Goal: Task Accomplishment & Management: Use online tool/utility

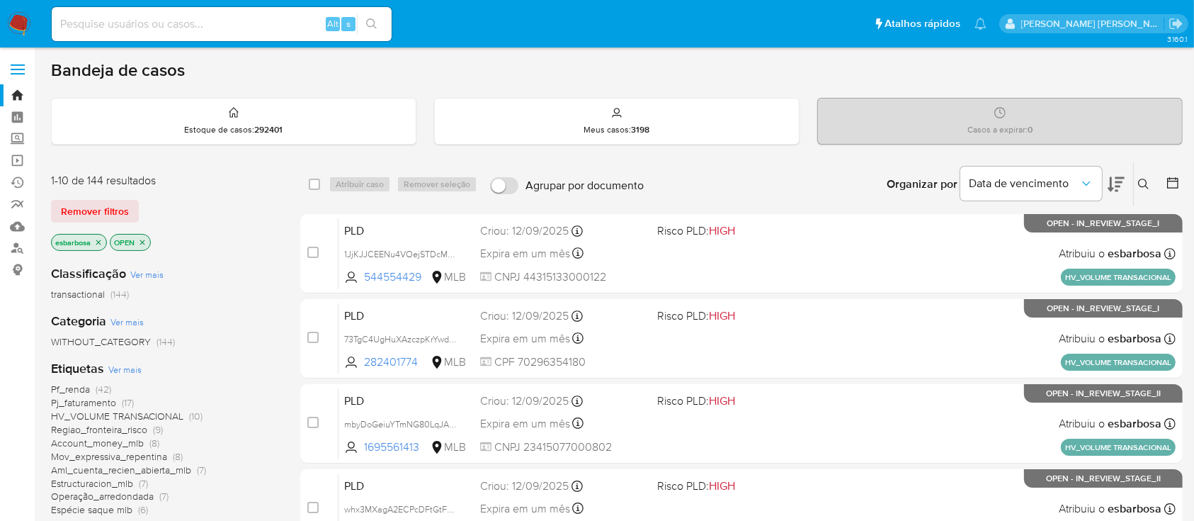
drag, startPoint x: 227, startPoint y: 37, endPoint x: 235, endPoint y: 28, distance: 12.0
click at [227, 36] on div "Alt s" at bounding box center [222, 24] width 340 height 34
click at [236, 28] on input at bounding box center [222, 24] width 340 height 18
paste input "GIzzVbSPQsNqBVm3tNAkqZ6U"
type input "GIzzVbSPQsNqBVm3tNAkqZ6U"
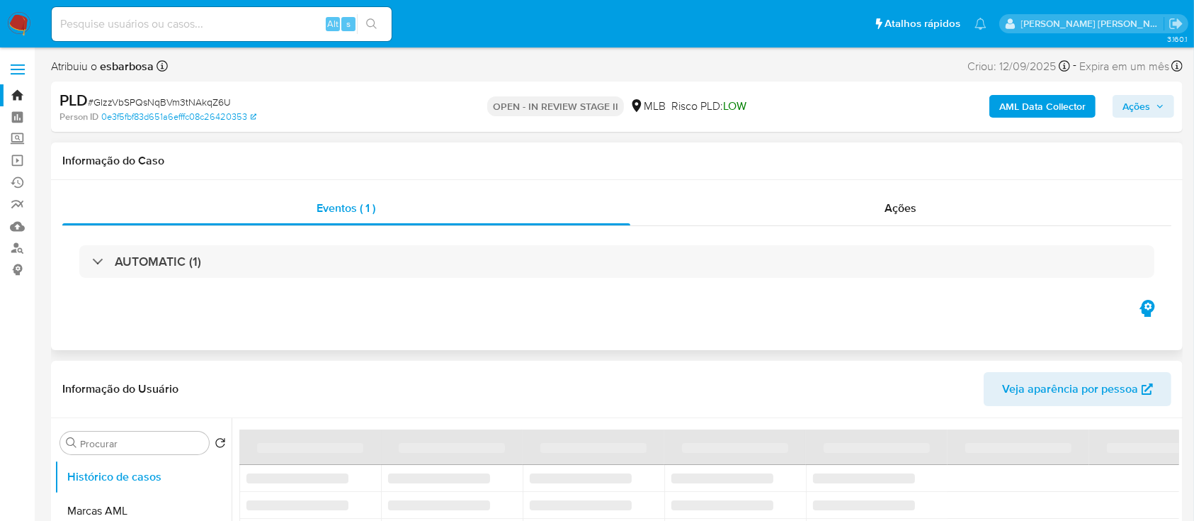
select select "10"
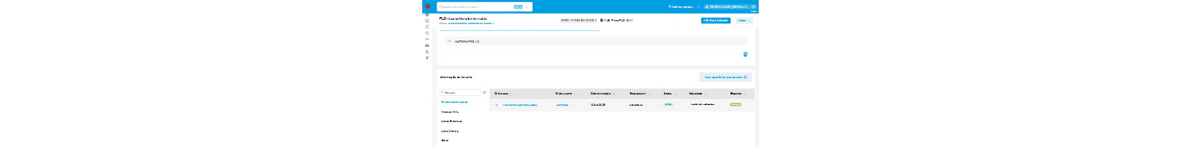
scroll to position [94, 0]
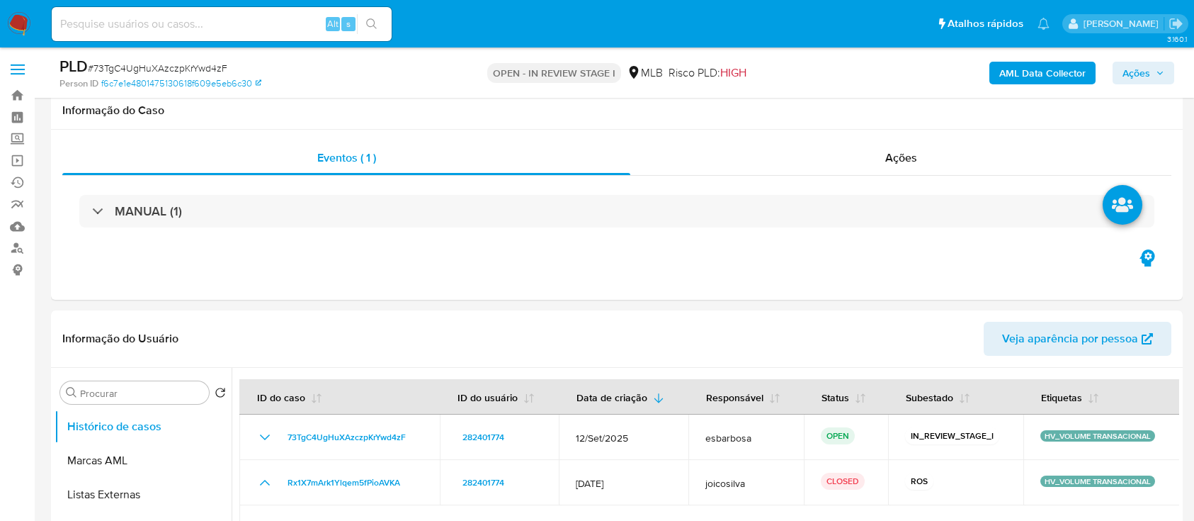
scroll to position [188, 0]
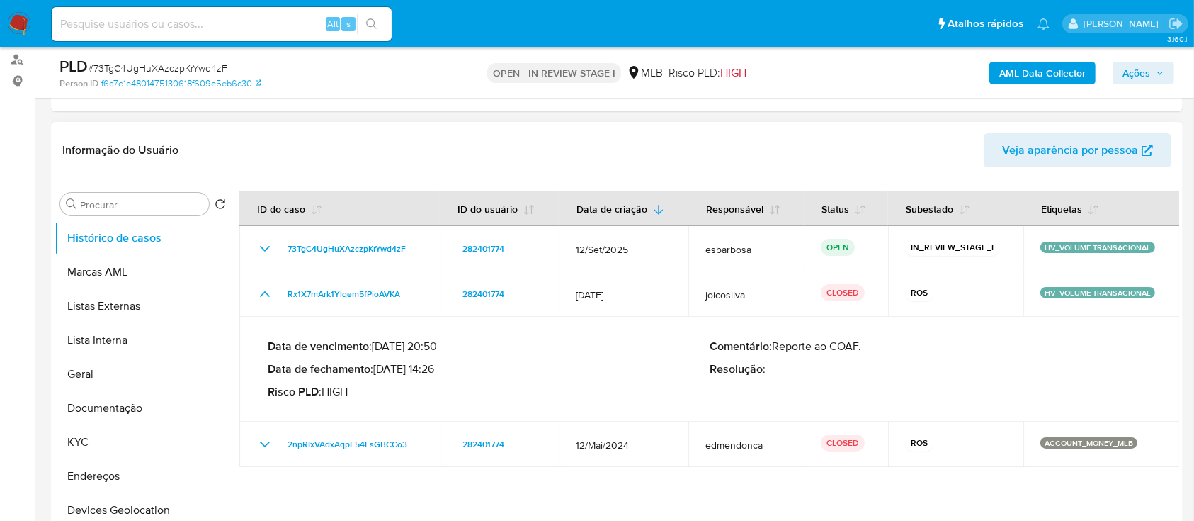
drag, startPoint x: 436, startPoint y: 371, endPoint x: 380, endPoint y: 370, distance: 56.7
click at [380, 370] on p "Data de fechamento : 03/04/2025 14:26" at bounding box center [489, 369] width 442 height 14
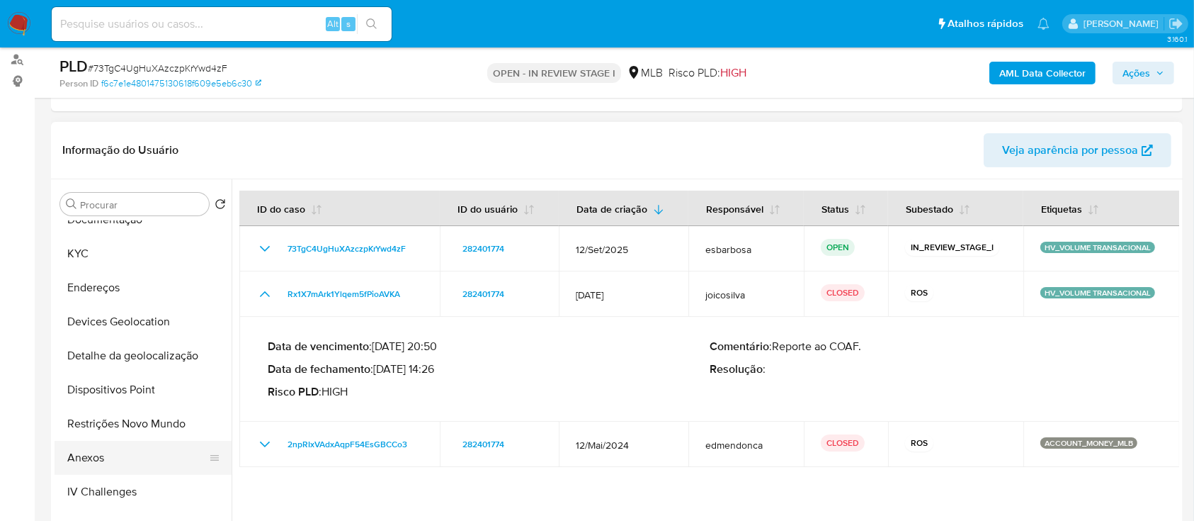
click at [90, 458] on button "Anexos" at bounding box center [138, 458] width 166 height 34
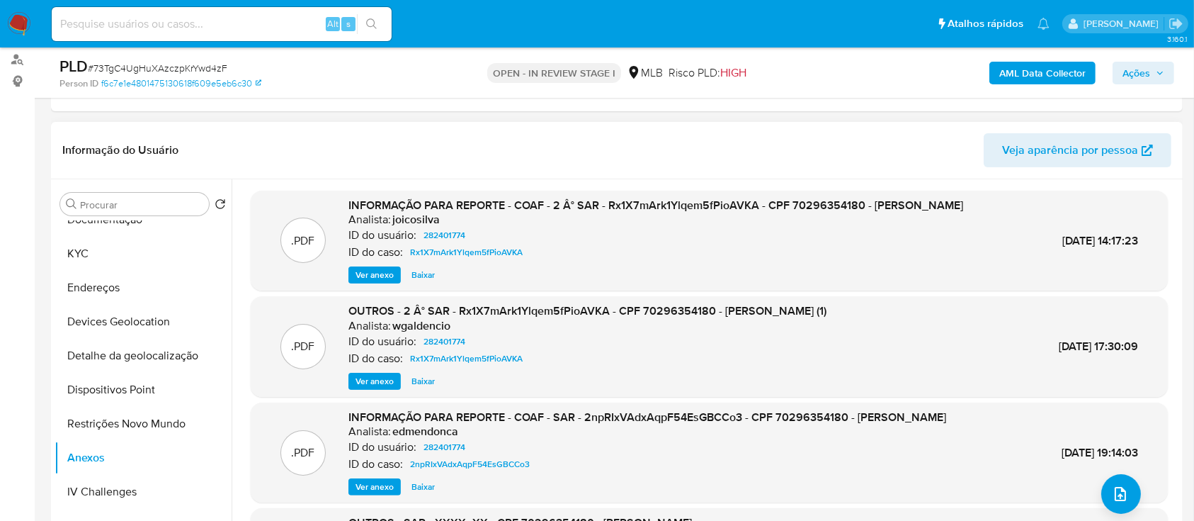
click at [378, 282] on span "Ver anexo" at bounding box center [375, 275] width 38 height 14
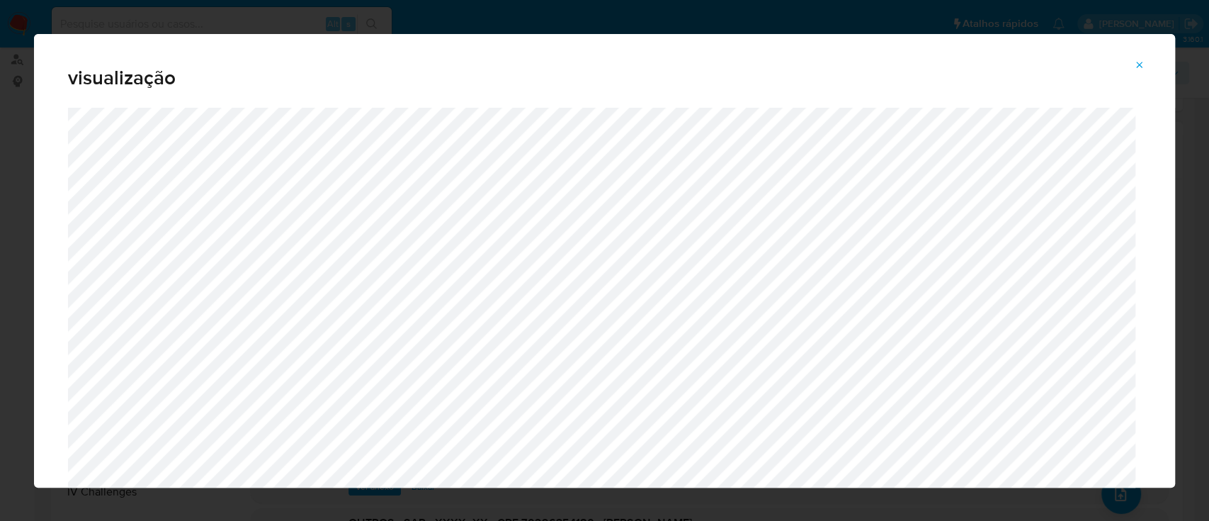
click at [1135, 67] on icon "Attachment preview" at bounding box center [1139, 65] width 11 height 11
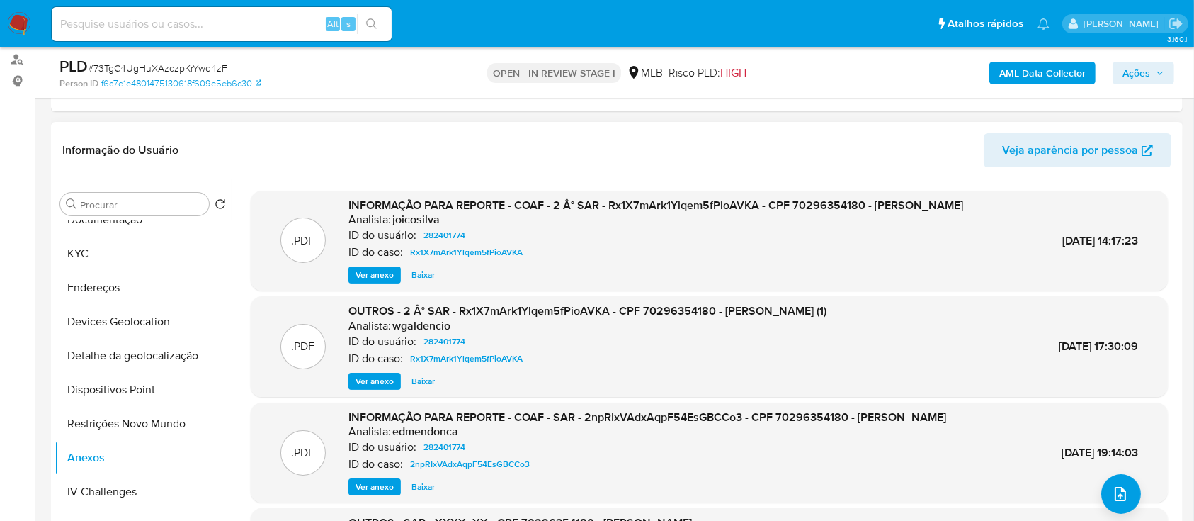
click at [1128, 70] on span "Ações" at bounding box center [1137, 73] width 28 height 23
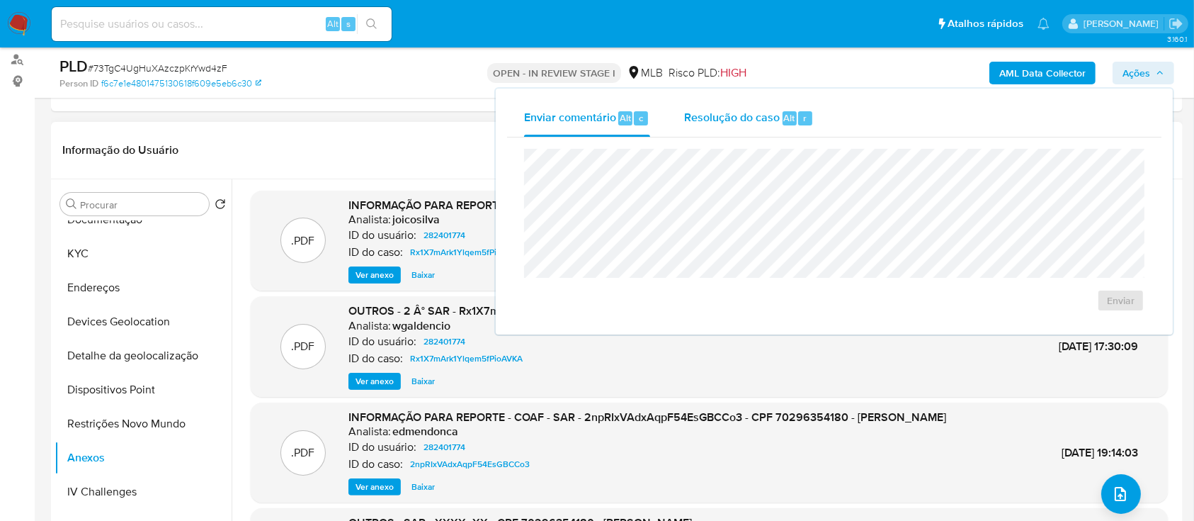
drag, startPoint x: 735, startPoint y: 121, endPoint x: 736, endPoint y: 132, distance: 11.4
click at [736, 132] on div "Resolução do caso Alt r" at bounding box center [749, 118] width 130 height 37
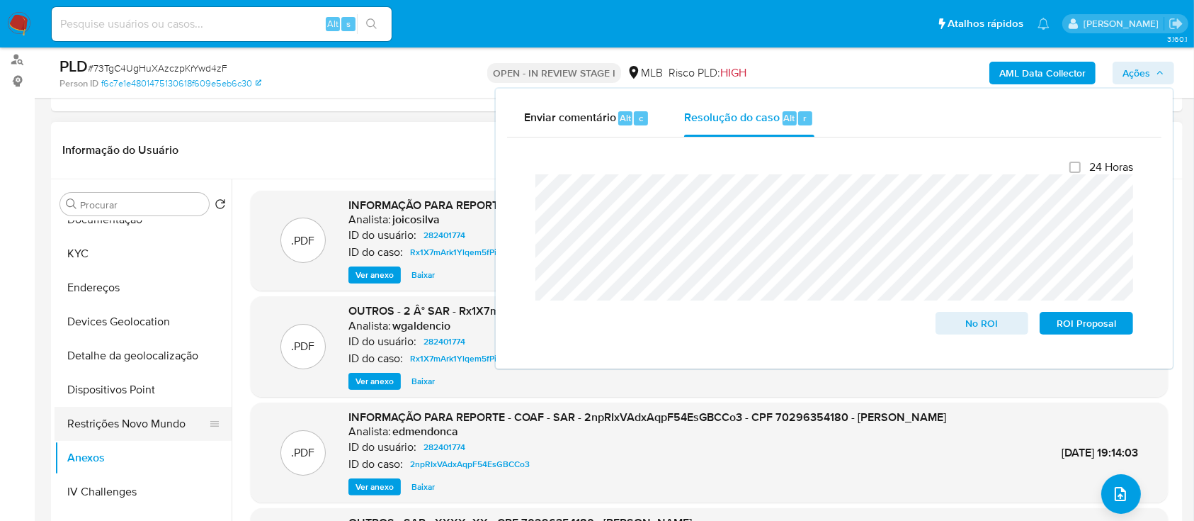
click at [123, 429] on button "Restrições Novo Mundo" at bounding box center [138, 424] width 166 height 34
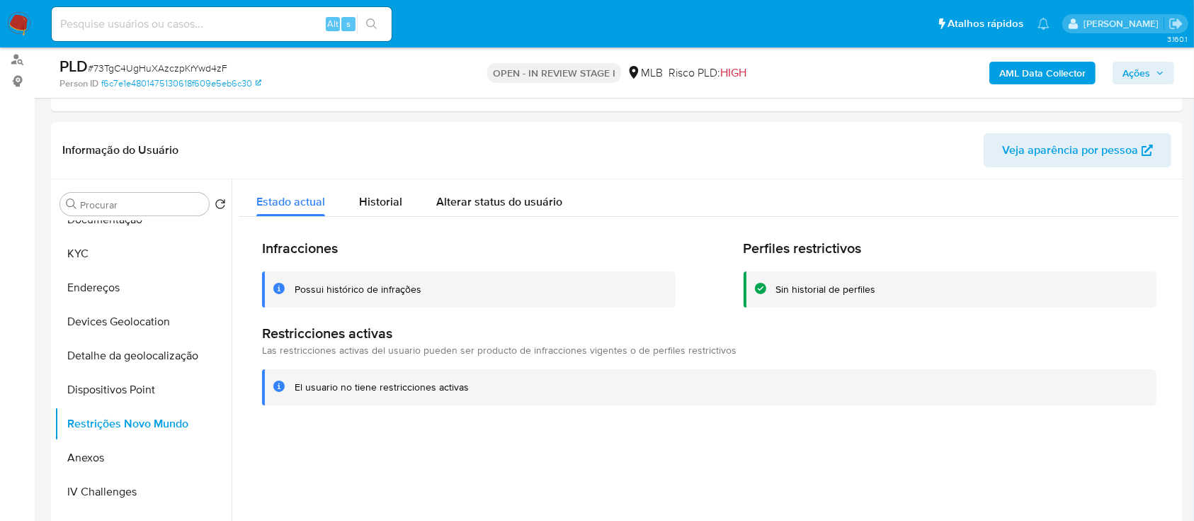
click at [397, 271] on div "Possui histórico de infrações" at bounding box center [469, 289] width 414 height 36
click at [385, 289] on div "Possui histórico de infrações" at bounding box center [358, 289] width 127 height 13
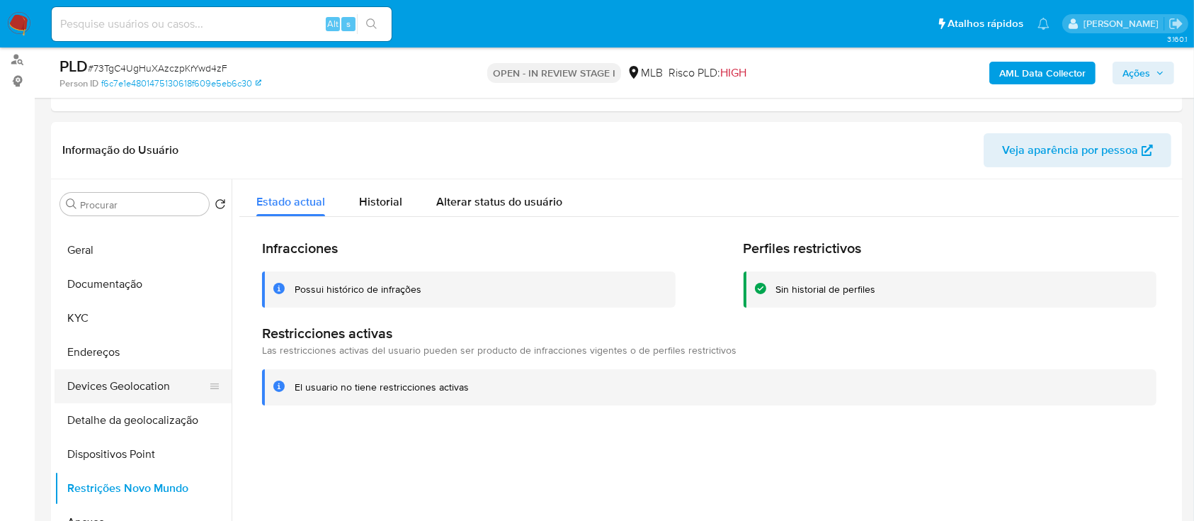
scroll to position [94, 0]
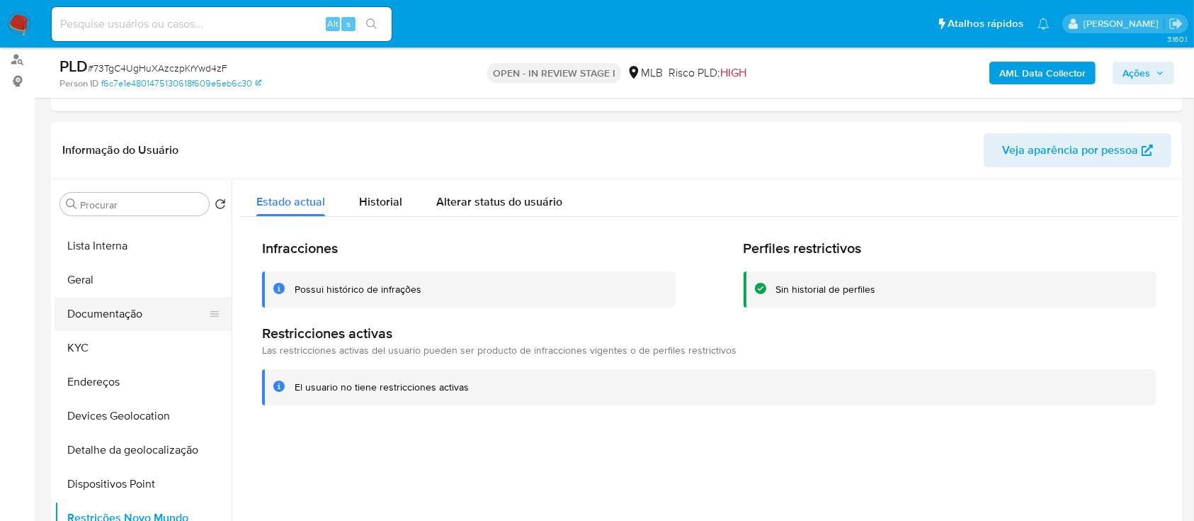
click at [123, 309] on button "Documentação" at bounding box center [138, 314] width 166 height 34
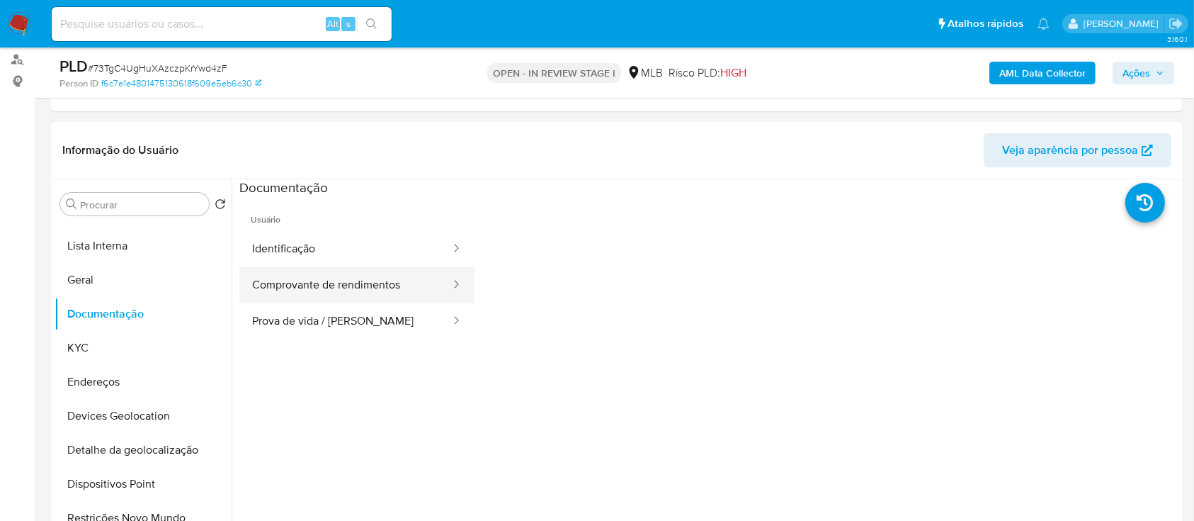
click at [349, 279] on button "Comprovante de rendimentos" at bounding box center [345, 285] width 213 height 36
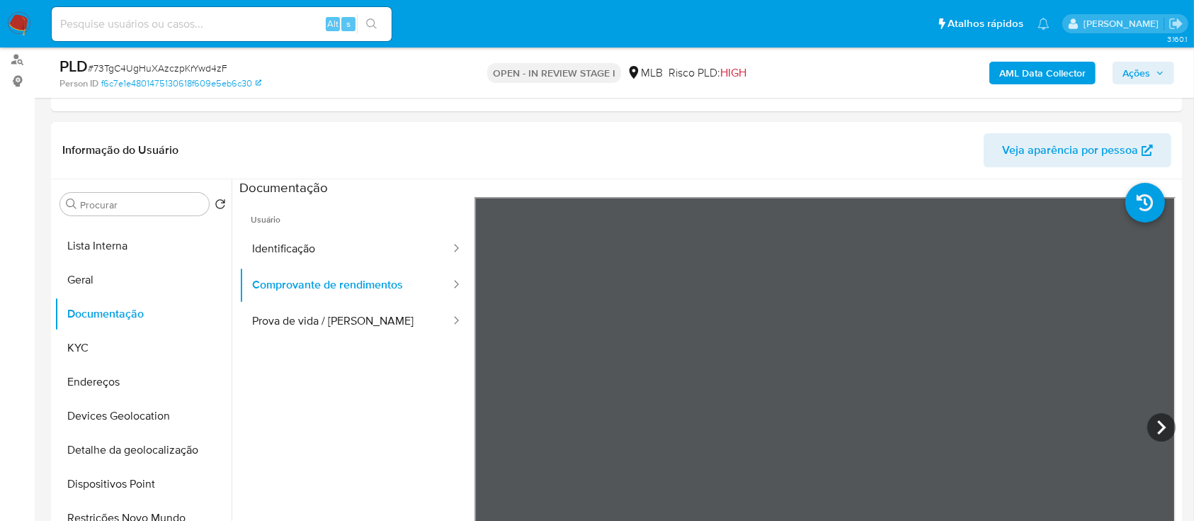
click at [1139, 74] on span "Ações" at bounding box center [1137, 73] width 28 height 23
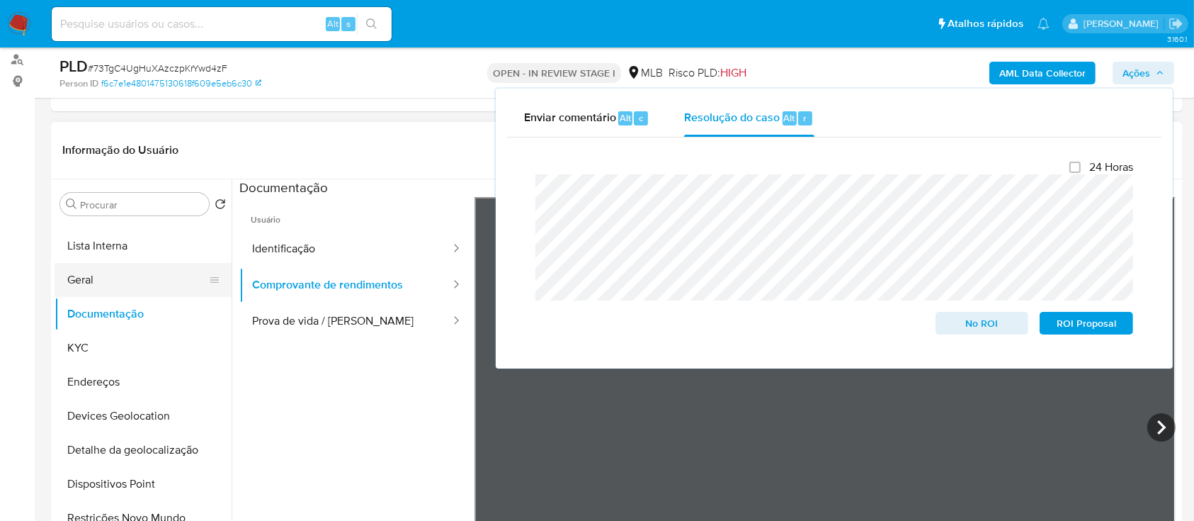
click at [94, 276] on button "Geral" at bounding box center [138, 280] width 166 height 34
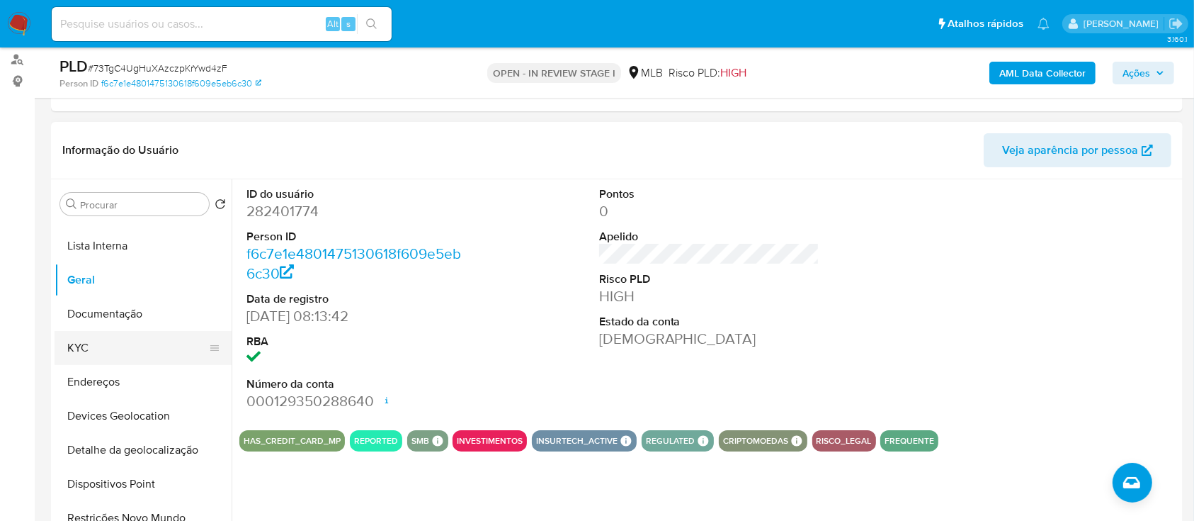
click at [114, 337] on button "KYC" at bounding box center [138, 348] width 166 height 34
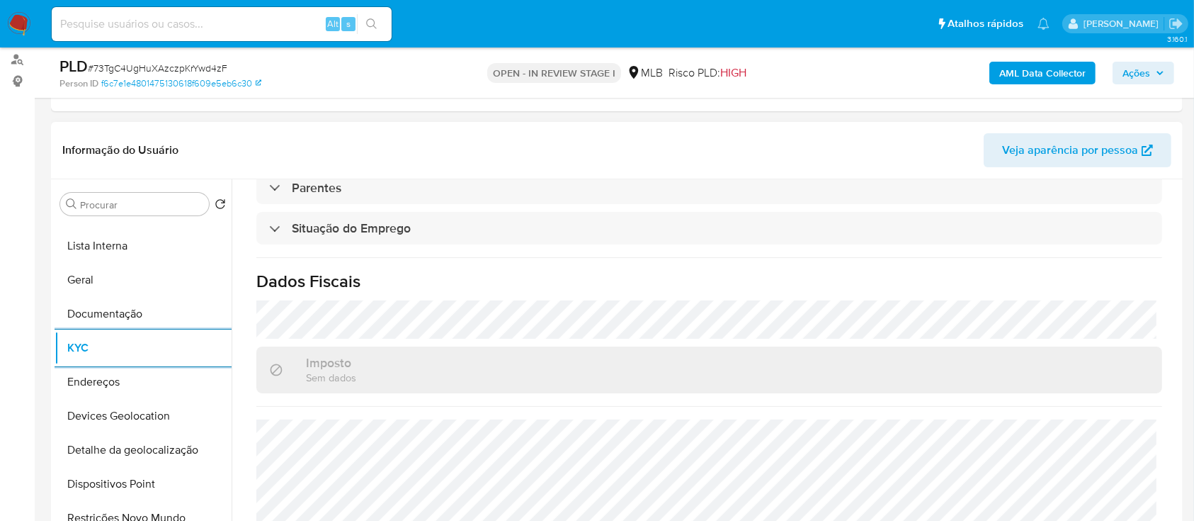
scroll to position [602, 0]
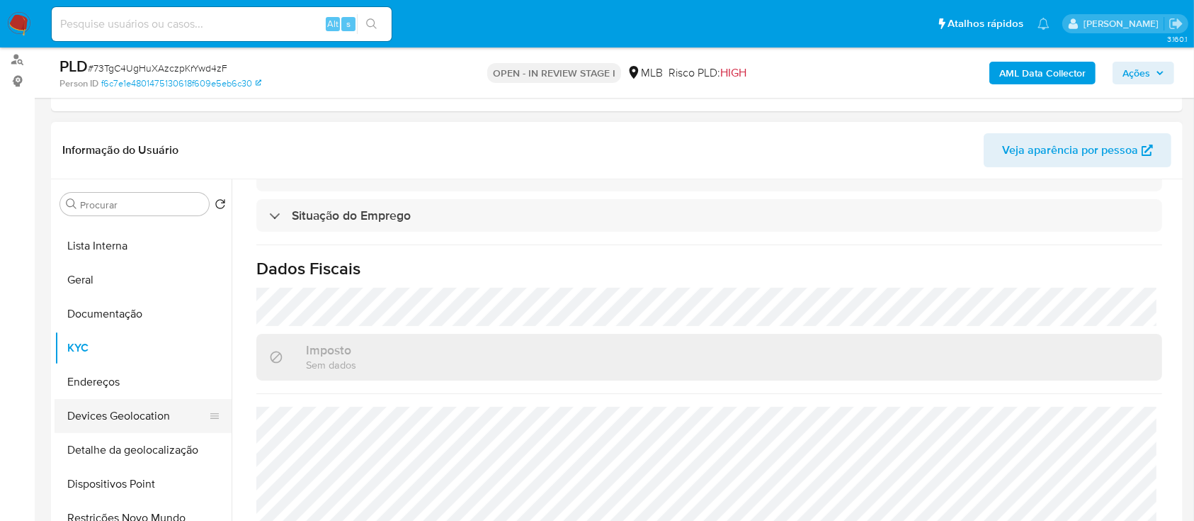
click at [153, 409] on button "Devices Geolocation" at bounding box center [138, 416] width 166 height 34
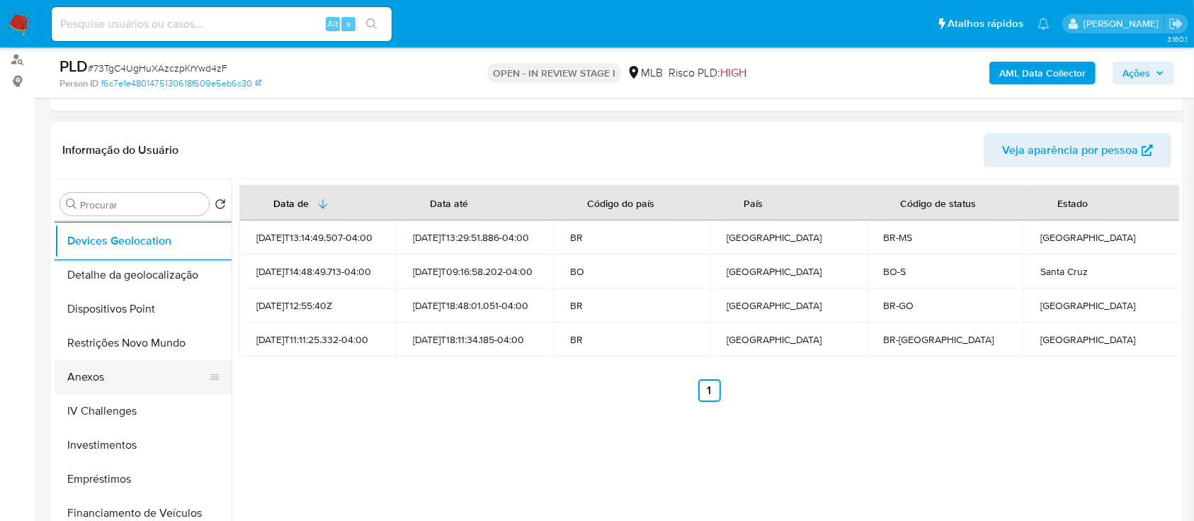
scroll to position [283, 0]
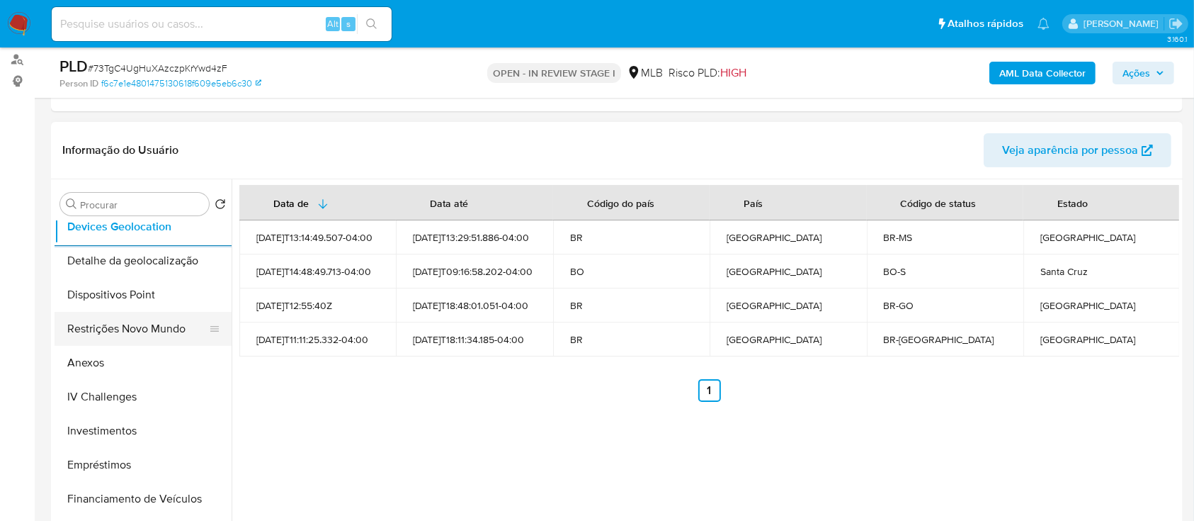
click at [153, 312] on button "Restrições Novo Mundo" at bounding box center [138, 329] width 166 height 34
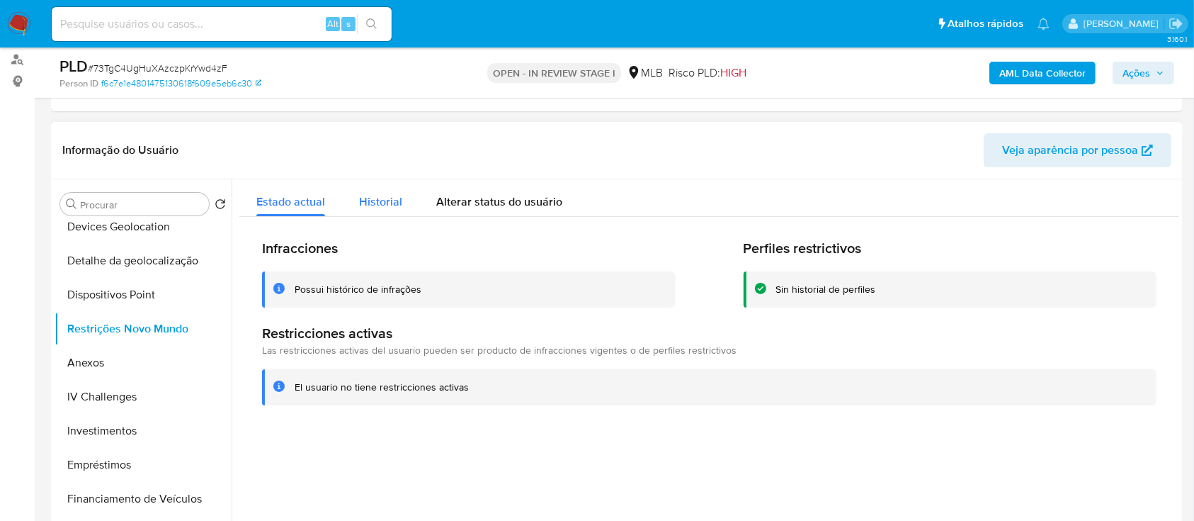
click at [383, 199] on span "Historial" at bounding box center [380, 201] width 43 height 16
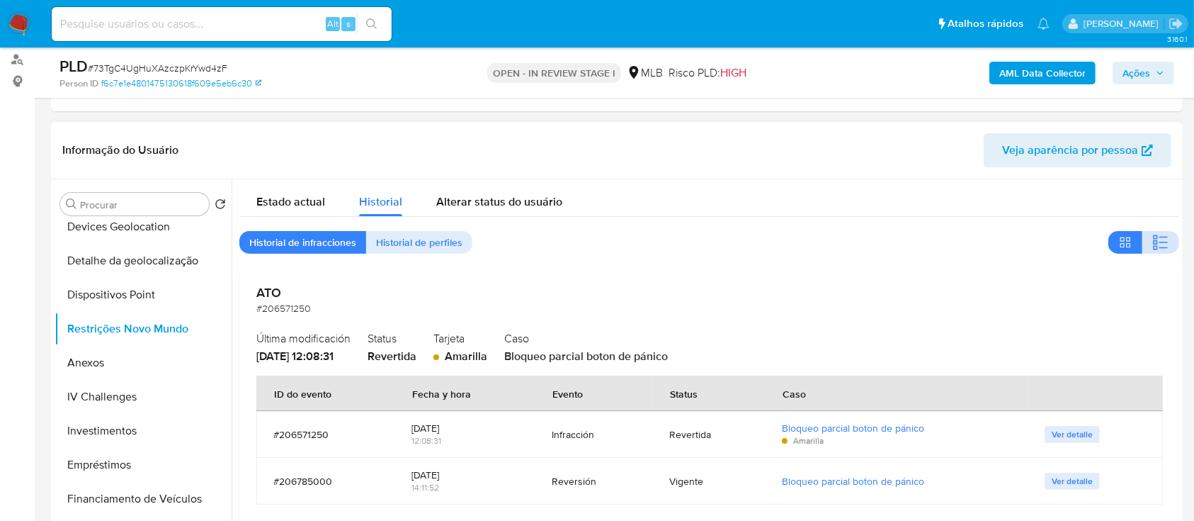
click at [1152, 241] on button "button" at bounding box center [1161, 242] width 37 height 23
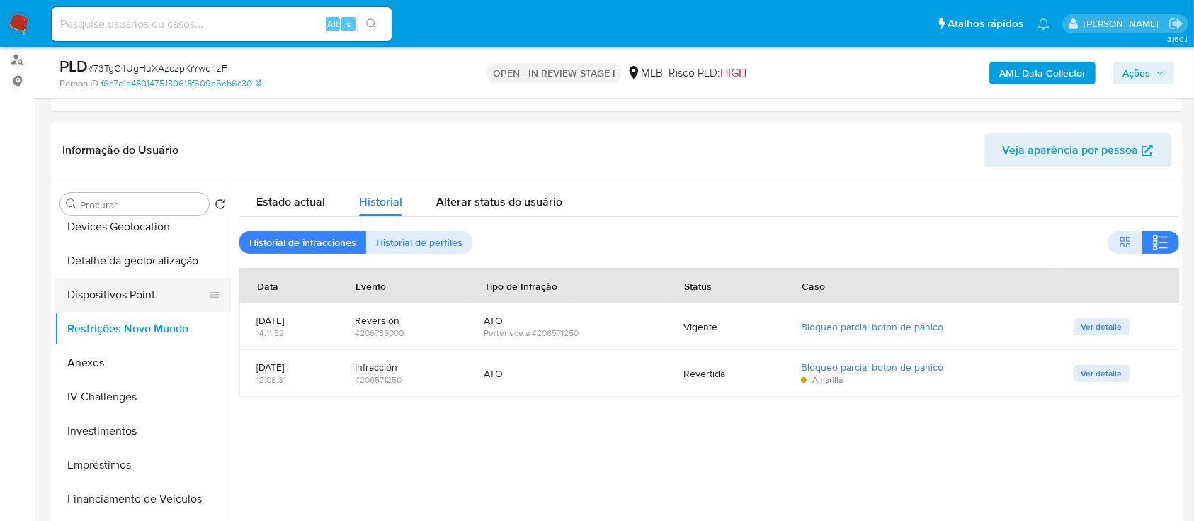
click at [142, 293] on button "Dispositivos Point" at bounding box center [138, 295] width 166 height 34
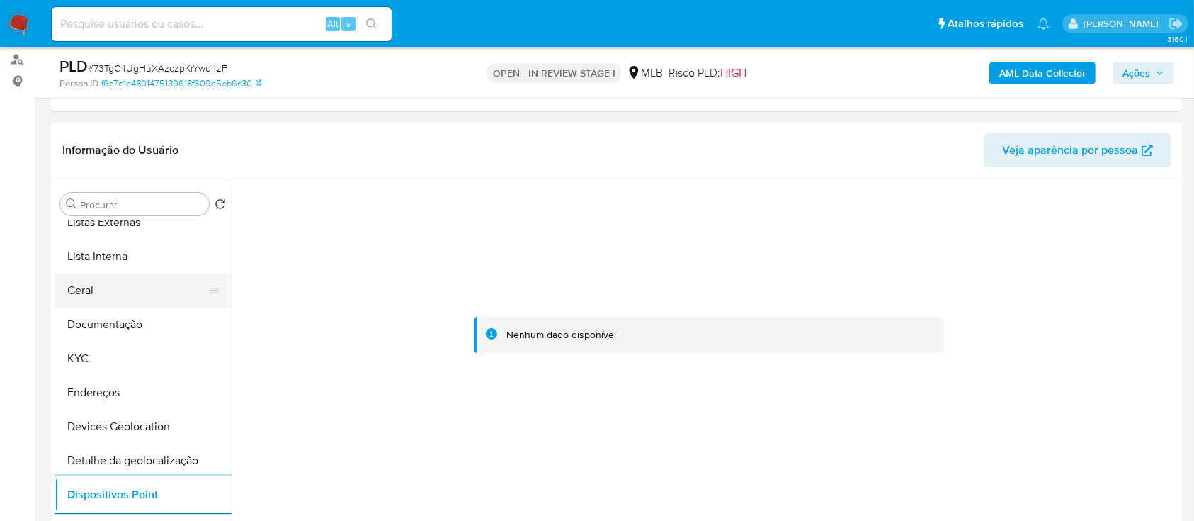
scroll to position [0, 0]
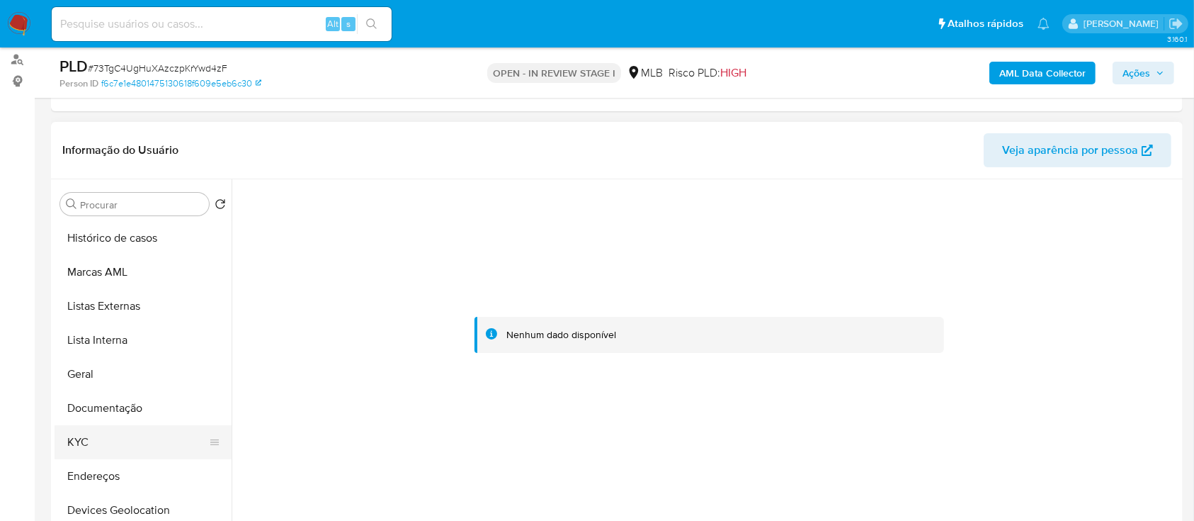
click at [83, 439] on button "KYC" at bounding box center [138, 442] width 166 height 34
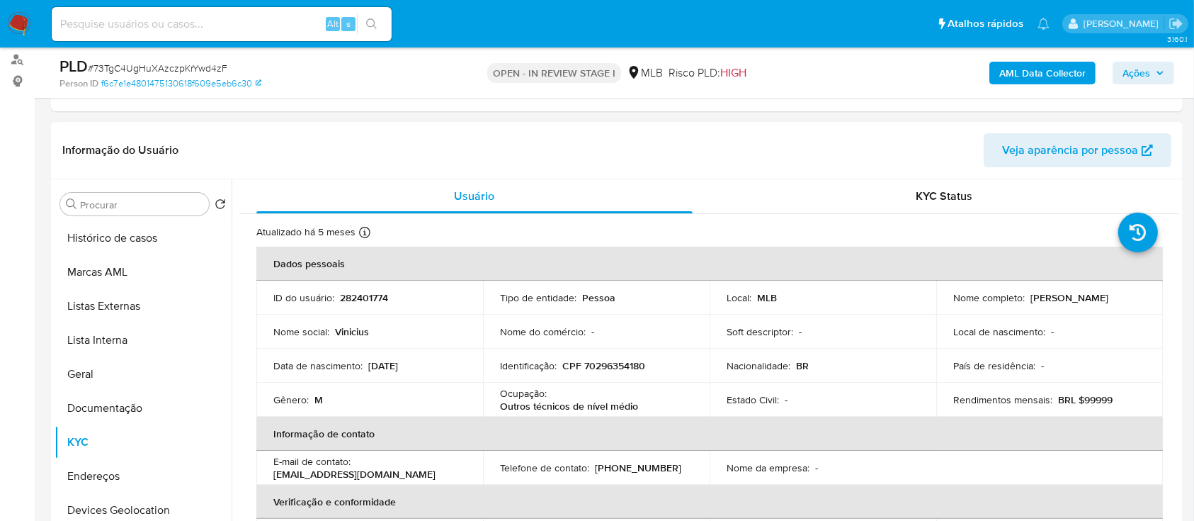
click at [624, 364] on p "CPF 70296354180" at bounding box center [603, 365] width 83 height 13
copy p "70296354180"
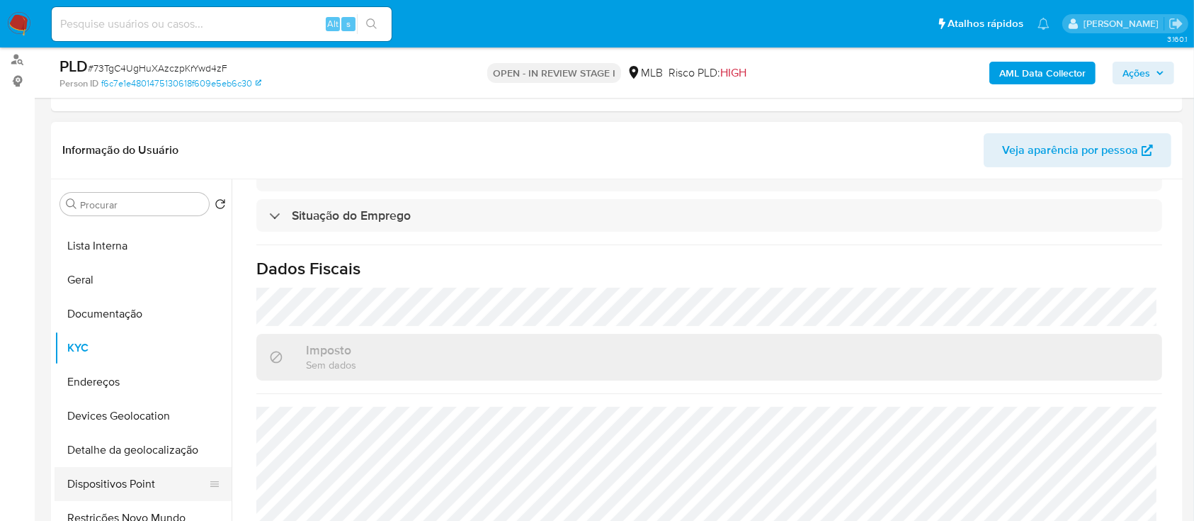
scroll to position [188, 0]
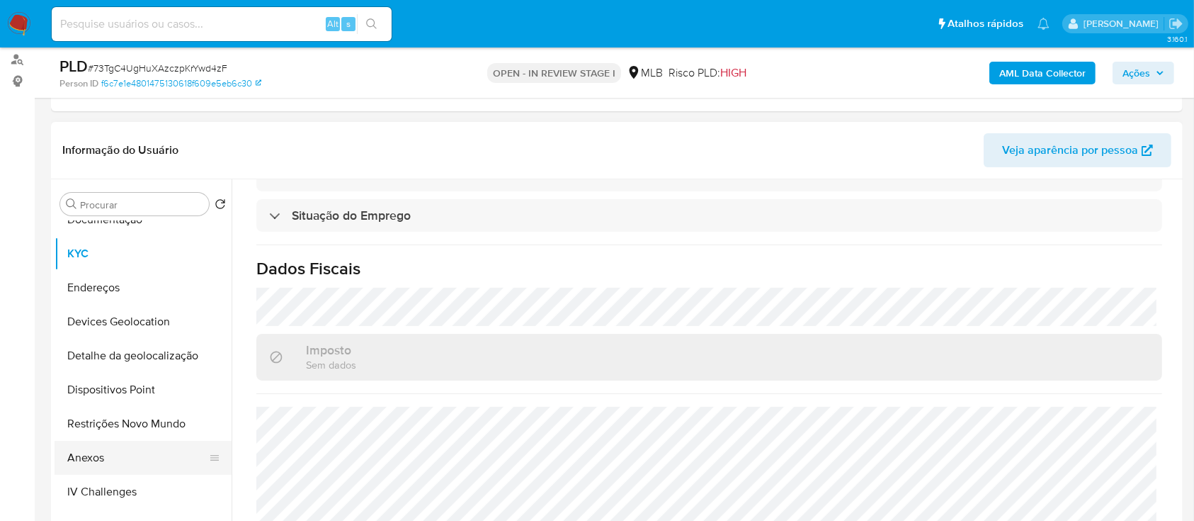
click at [100, 459] on button "Anexos" at bounding box center [138, 458] width 166 height 34
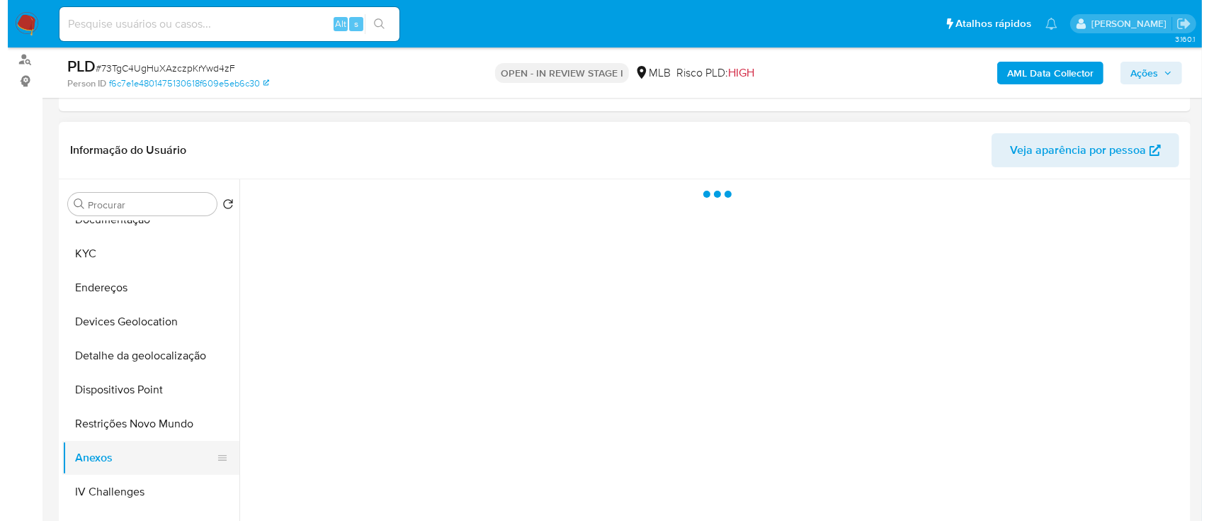
scroll to position [0, 0]
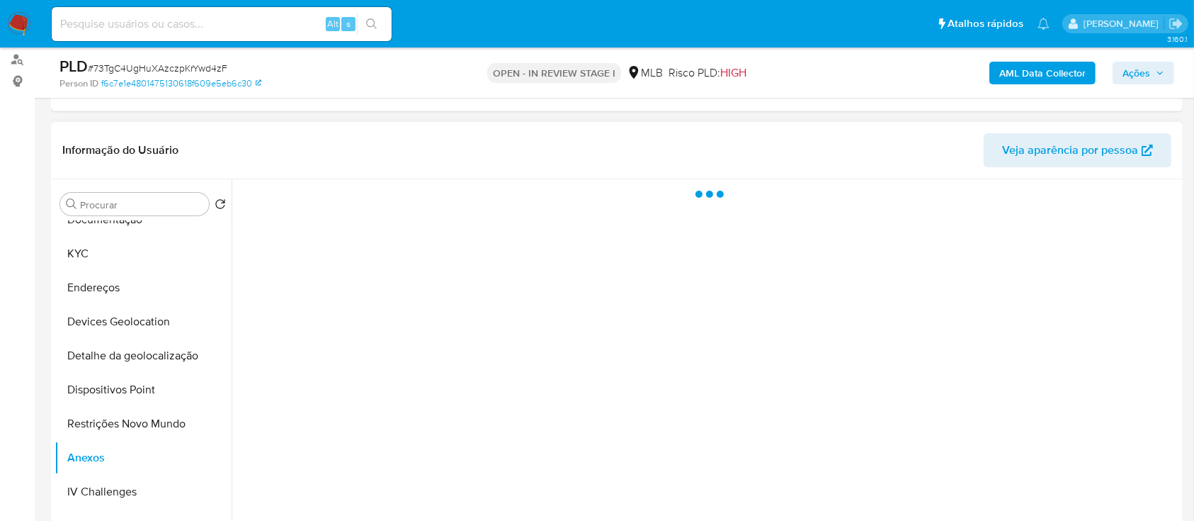
click at [849, 283] on div at bounding box center [706, 360] width 948 height 363
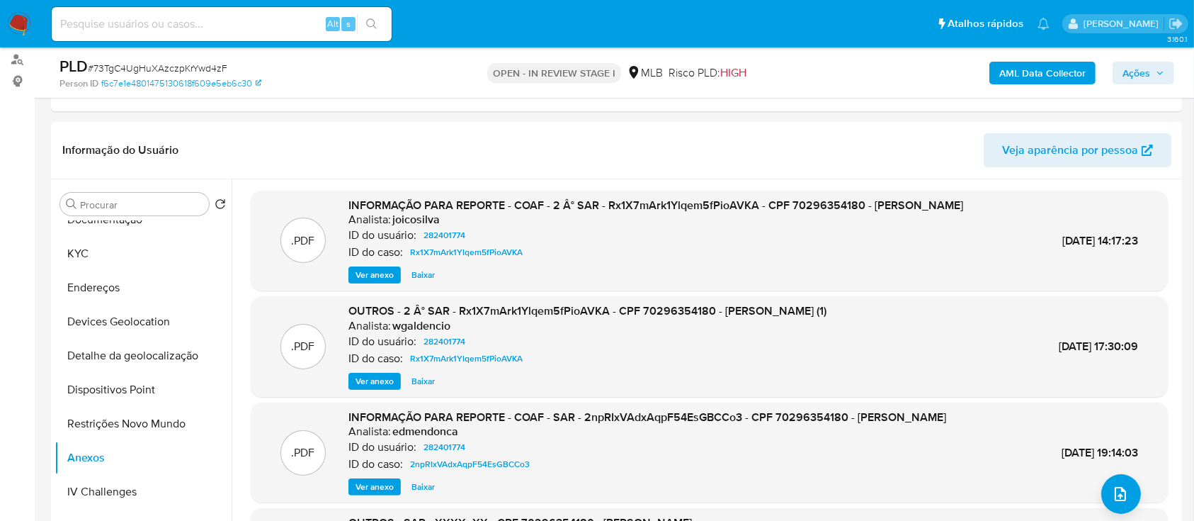
click at [1046, 73] on b "AML Data Collector" at bounding box center [1042, 73] width 86 height 23
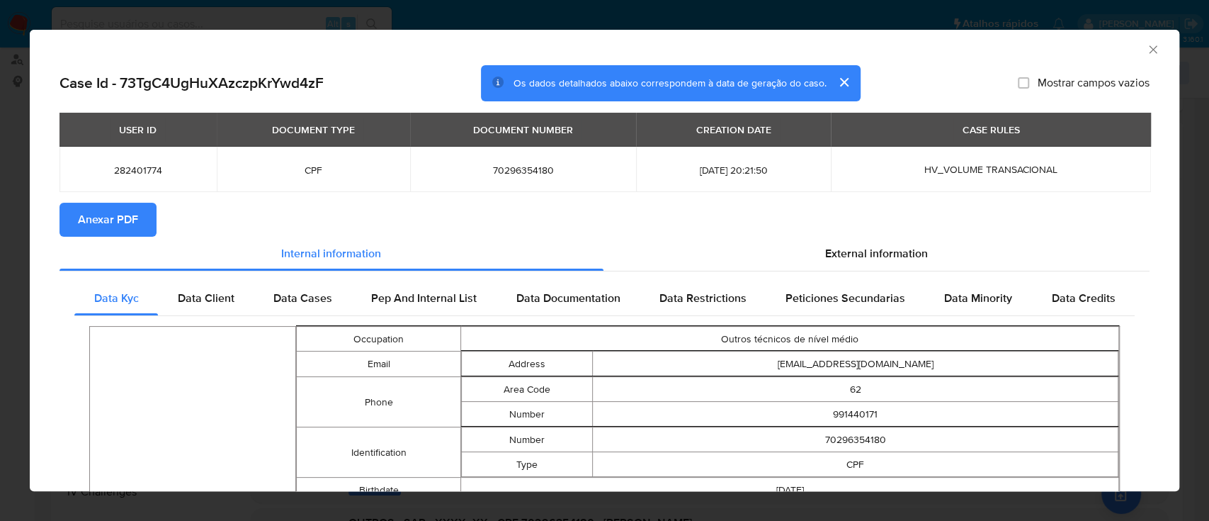
click at [113, 223] on span "Anexar PDF" at bounding box center [108, 219] width 60 height 31
click at [1146, 48] on icon "Fechar a janela" at bounding box center [1153, 50] width 14 height 14
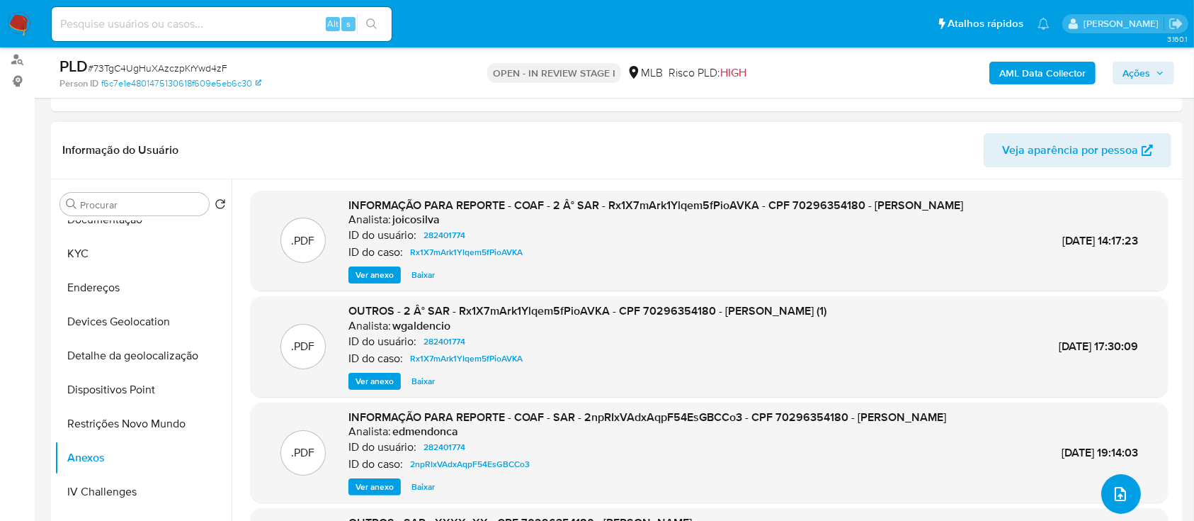
click at [1121, 502] on button "upload-file" at bounding box center [1121, 494] width 40 height 40
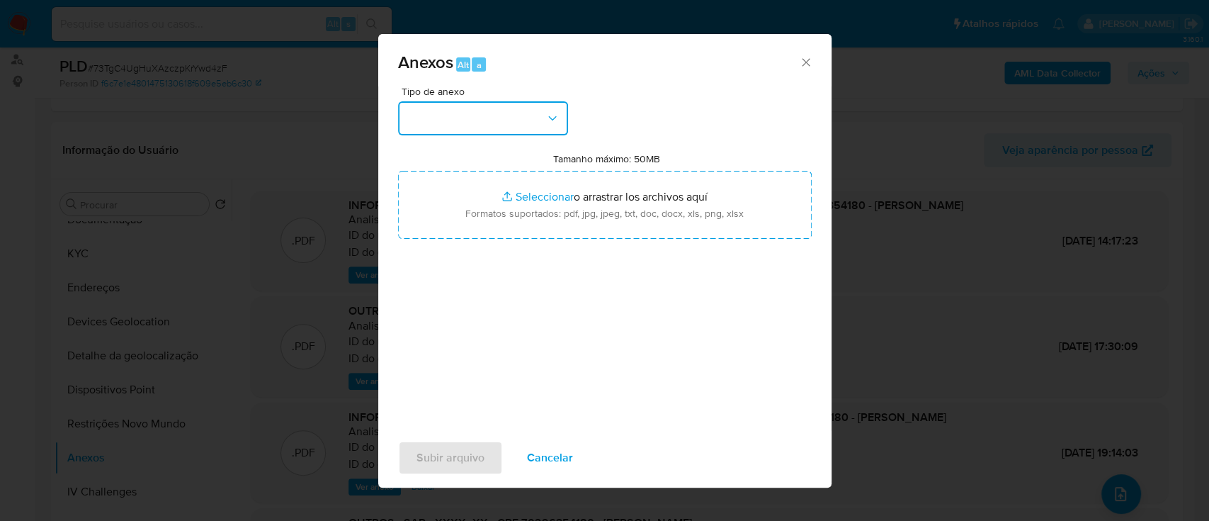
click at [514, 123] on button "button" at bounding box center [483, 118] width 170 height 34
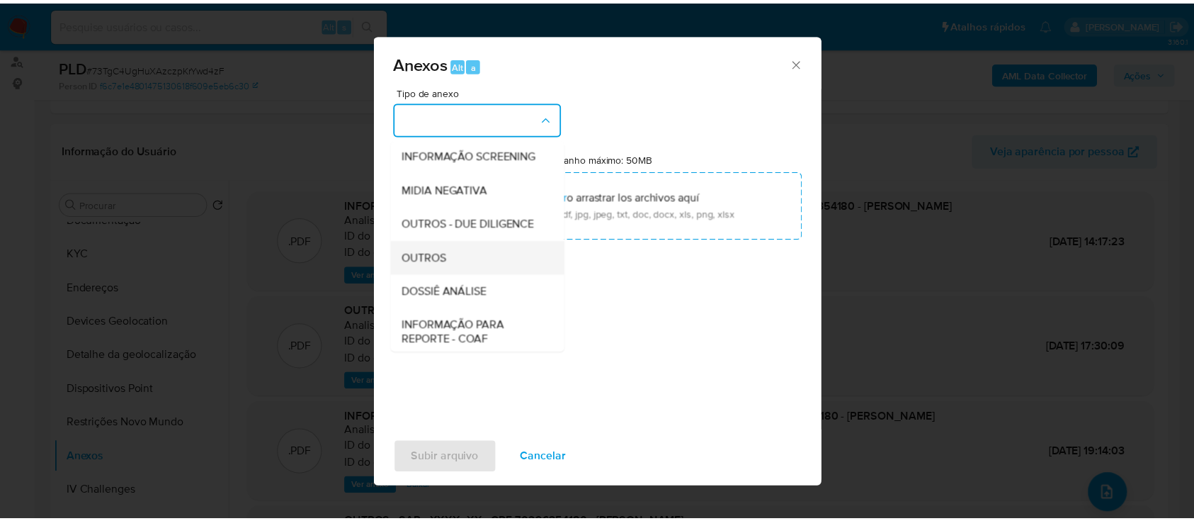
scroll to position [217, 0]
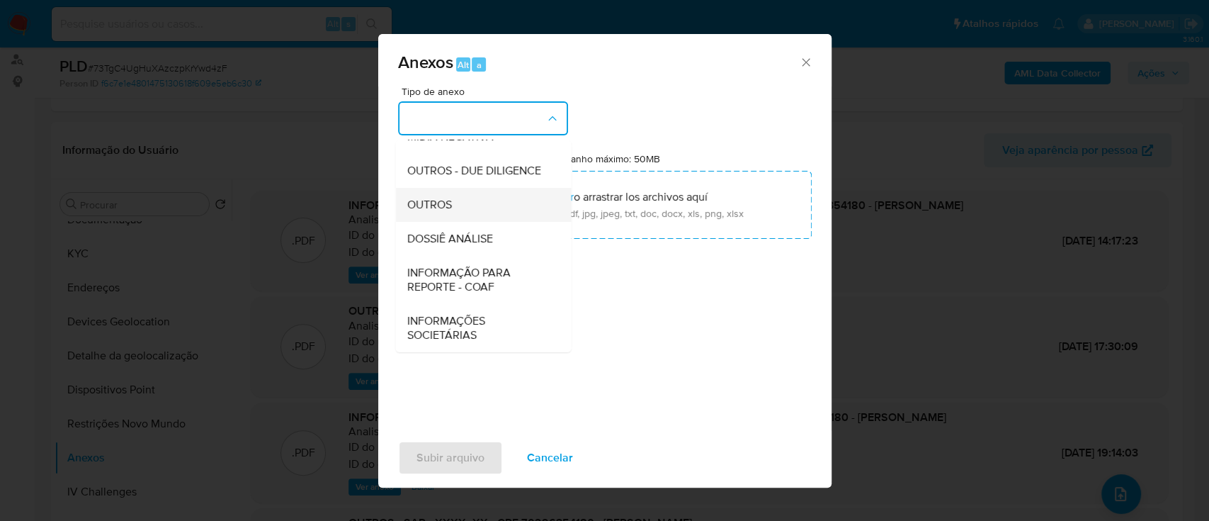
click at [444, 208] on span "OUTROS" at bounding box center [429, 205] width 45 height 14
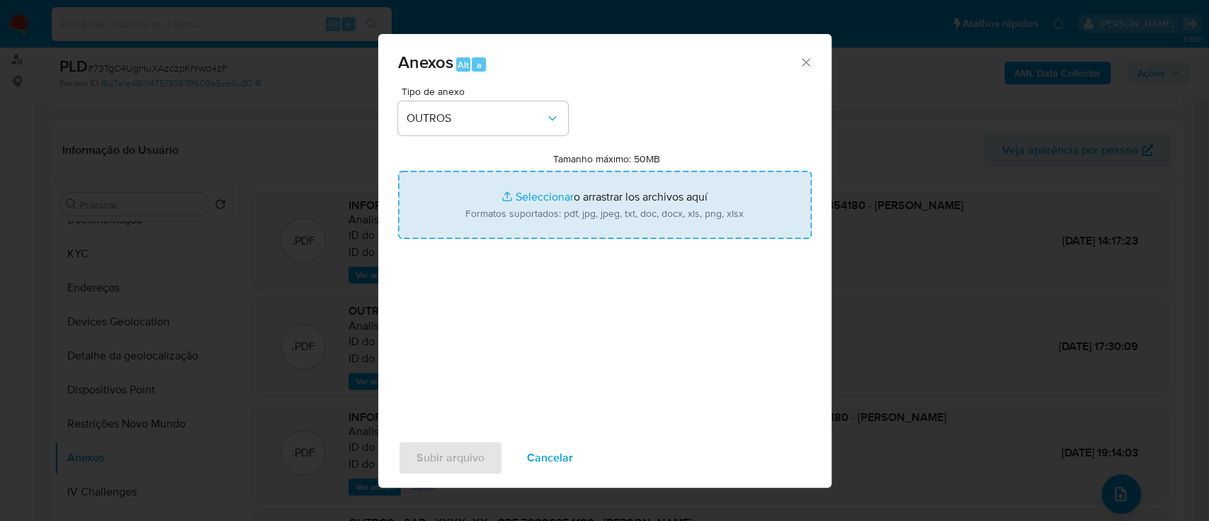
click at [545, 196] on input "Tamanho máximo: 50MB Seleccionar archivos" at bounding box center [605, 205] width 414 height 68
type input "C:\fakepath\Mulan 282401774_2025_09_23_17_02_30.xlsx"
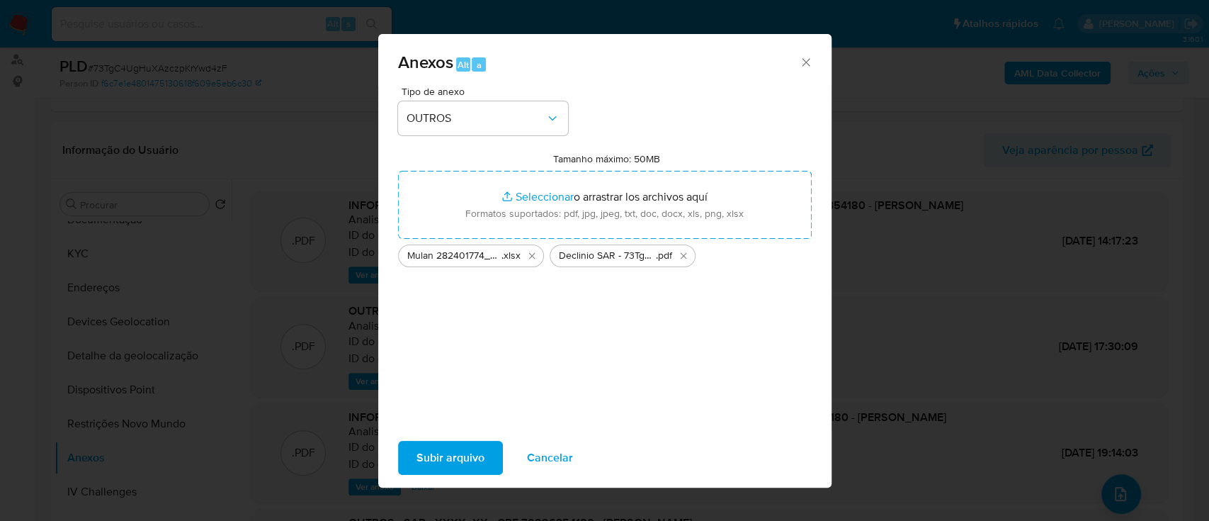
click at [210, 142] on div "Anexos Alt a Tipo de anexo OUTROS Tamanho máximo: 50MB Seleccionar archivos Sel…" at bounding box center [604, 260] width 1209 height 521
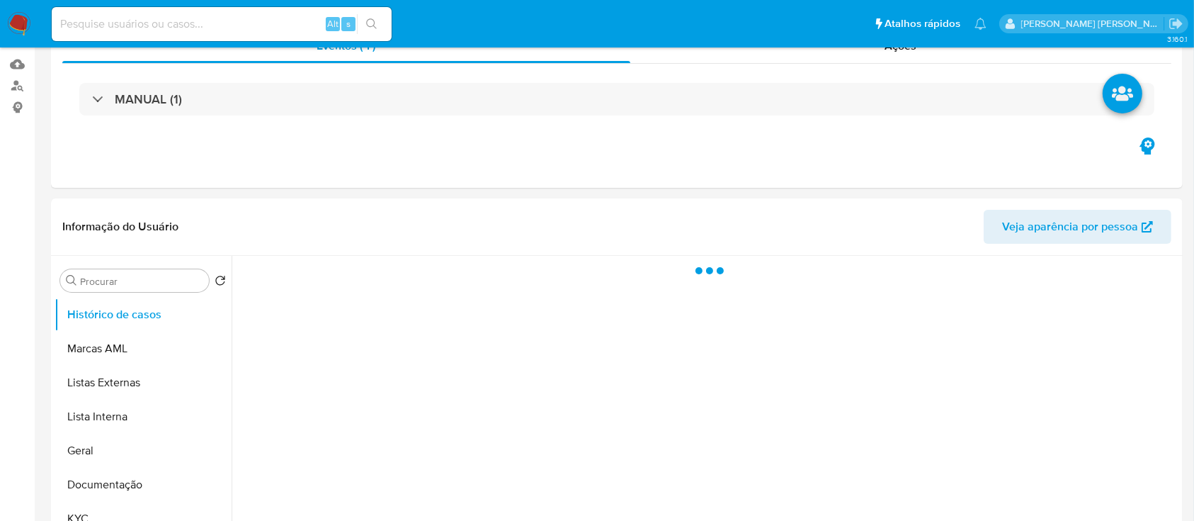
scroll to position [378, 0]
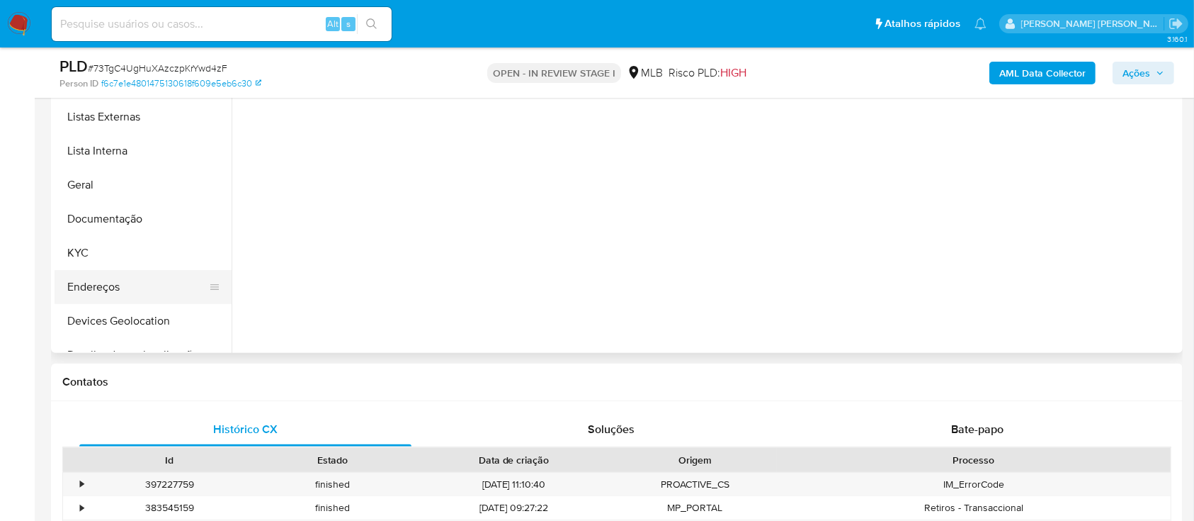
select select "10"
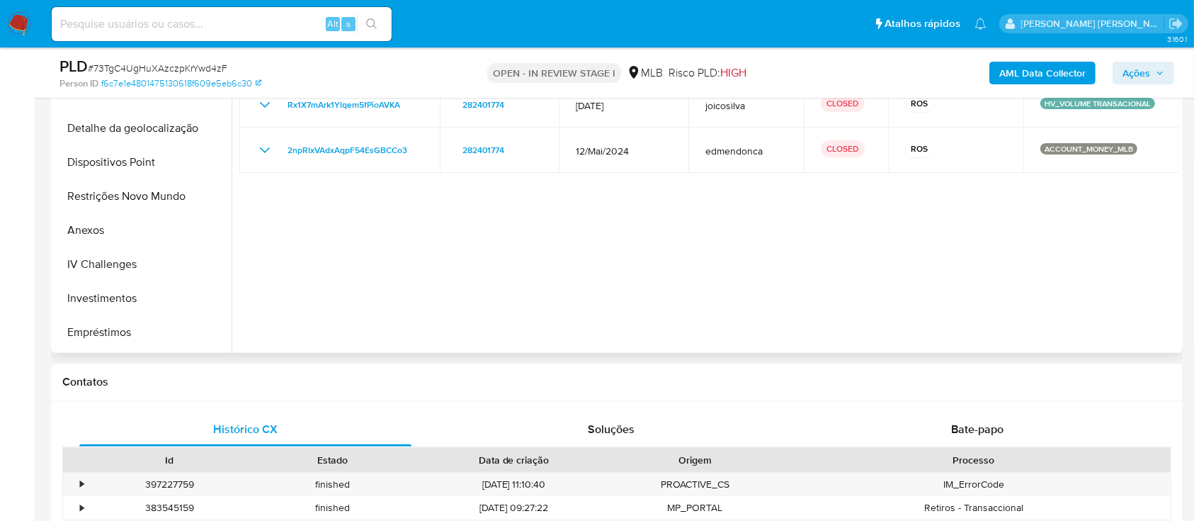
scroll to position [283, 0]
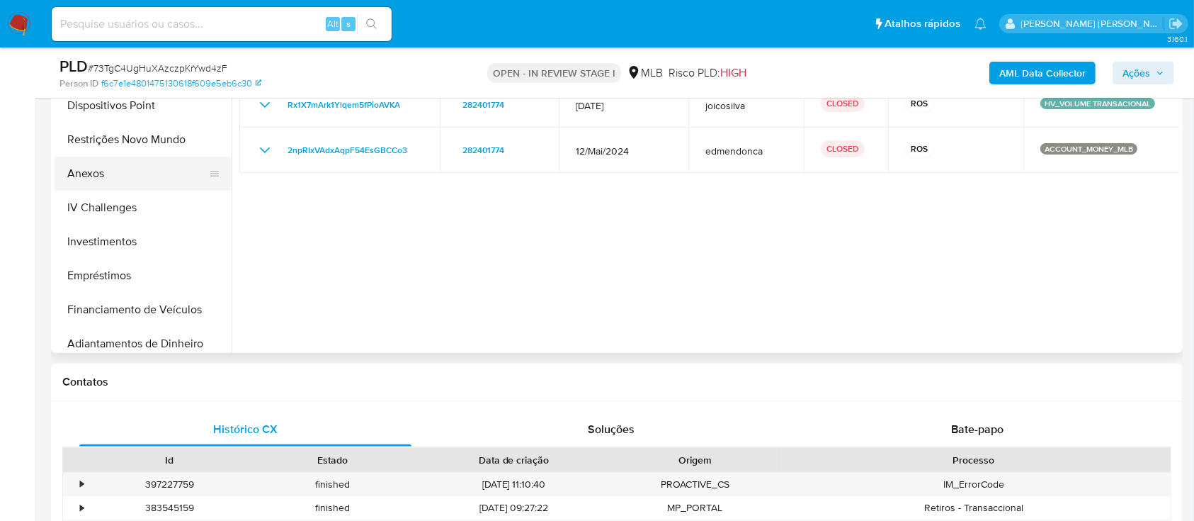
click at [104, 168] on button "Anexos" at bounding box center [138, 174] width 166 height 34
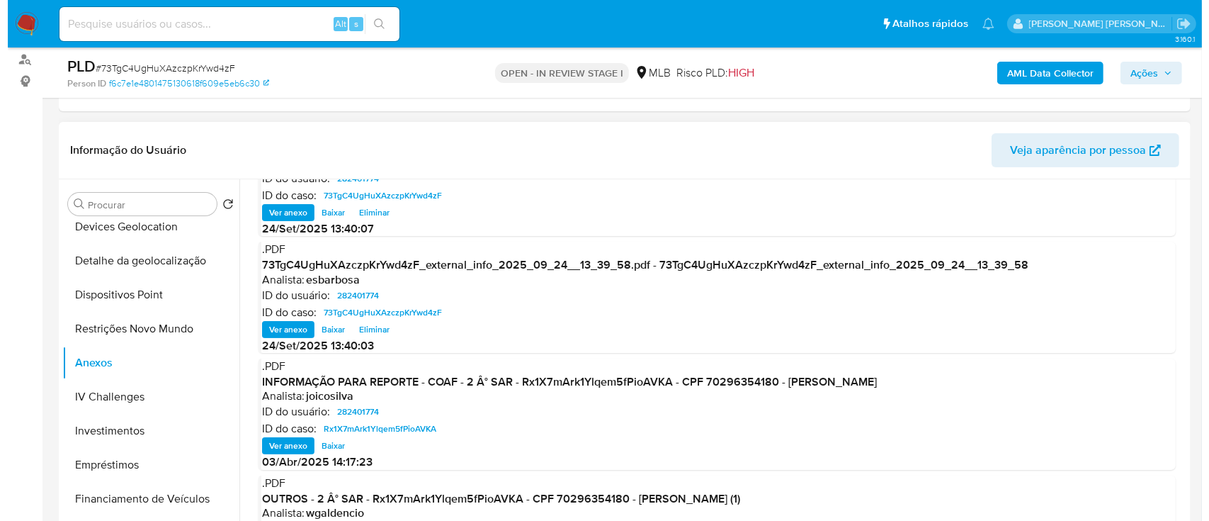
scroll to position [94, 0]
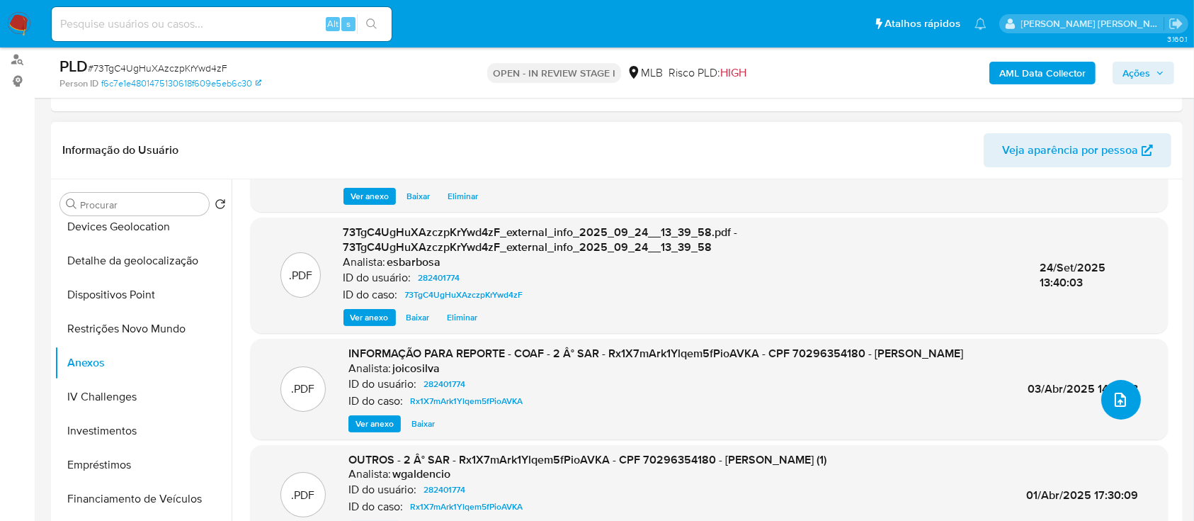
click at [1132, 404] on button "upload-file" at bounding box center [1121, 400] width 40 height 40
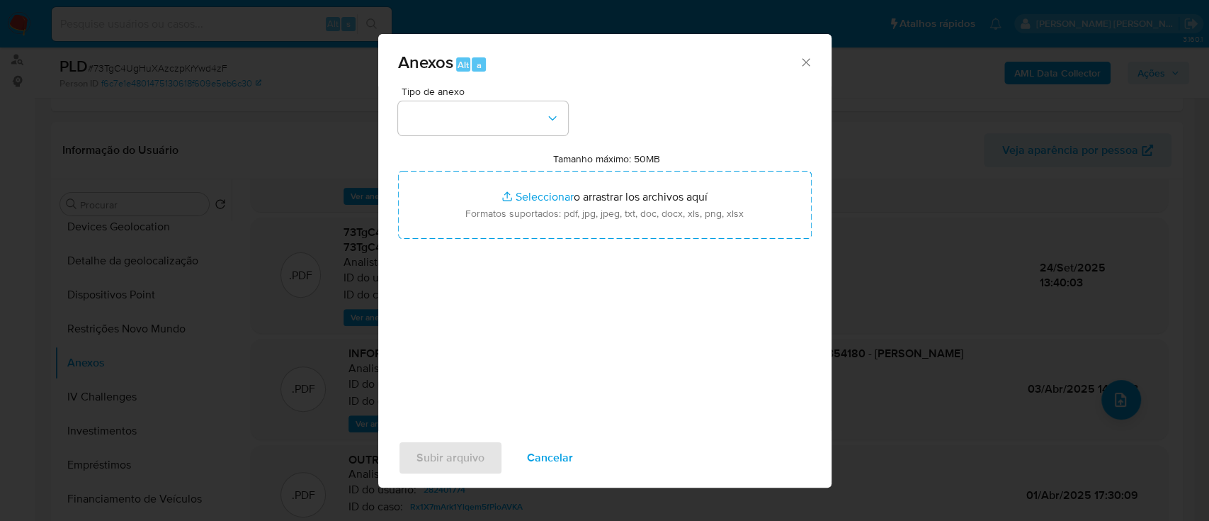
click at [499, 116] on button "button" at bounding box center [483, 118] width 170 height 34
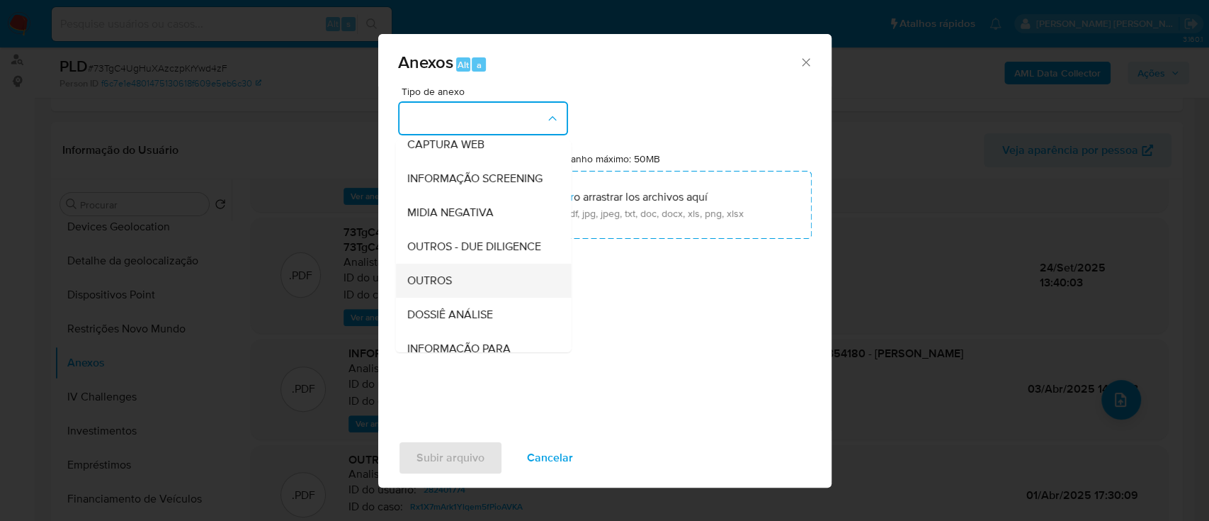
scroll to position [217, 0]
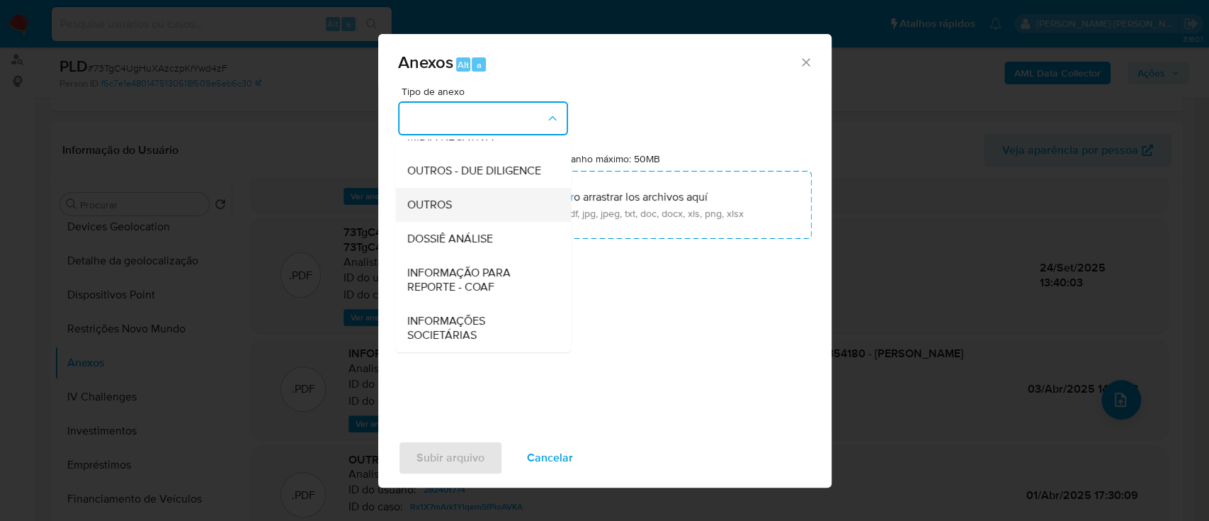
click at [451, 210] on span "OUTROS" at bounding box center [429, 205] width 45 height 14
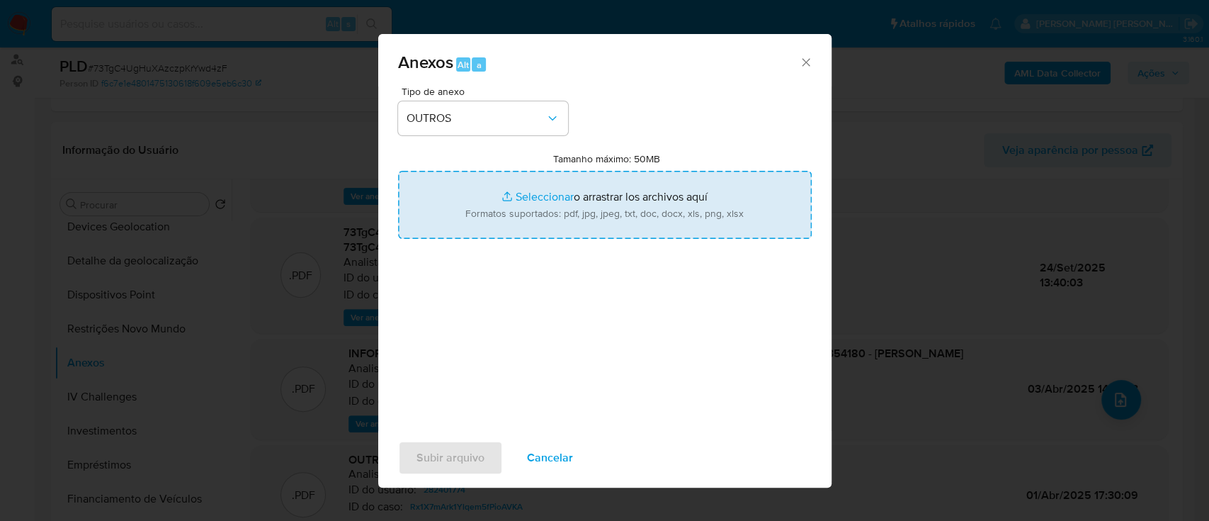
click at [536, 198] on input "Tamanho máximo: 50MB Seleccionar archivos" at bounding box center [605, 205] width 414 height 68
type input "C:\fakepath\Mulan 282401774_2025_09_23_17_02_30.xlsx"
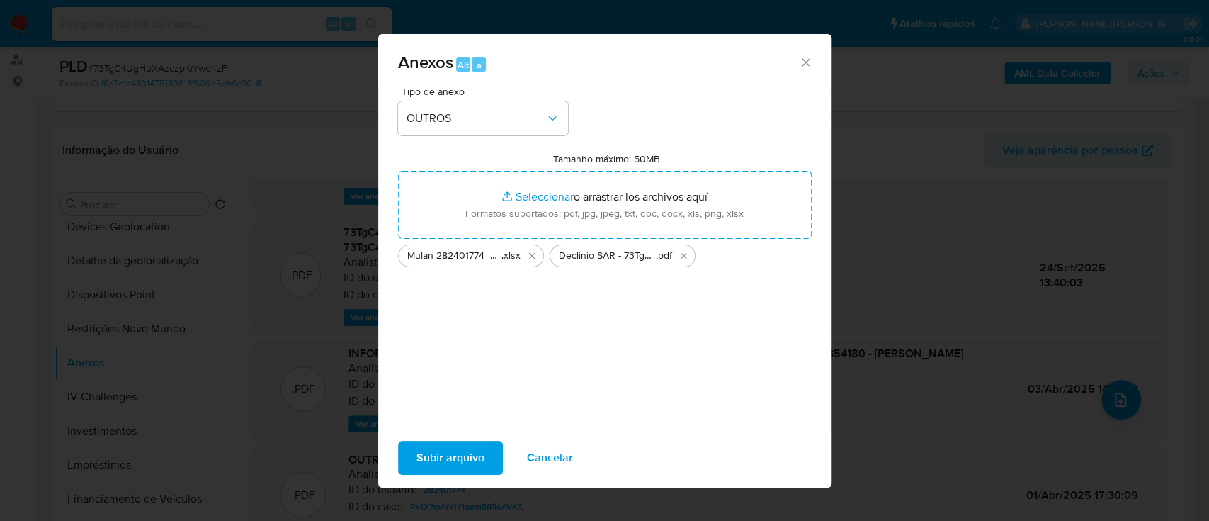
drag, startPoint x: 536, startPoint y: 198, endPoint x: 442, endPoint y: 459, distance: 277.8
click at [442, 459] on span "Subir arquivo" at bounding box center [451, 457] width 68 height 31
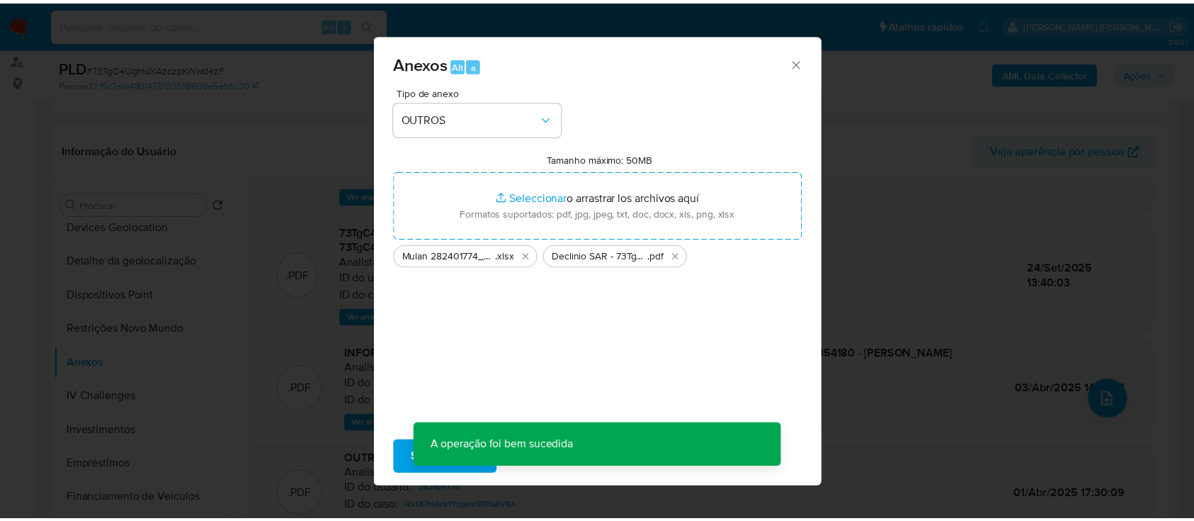
scroll to position [115, 0]
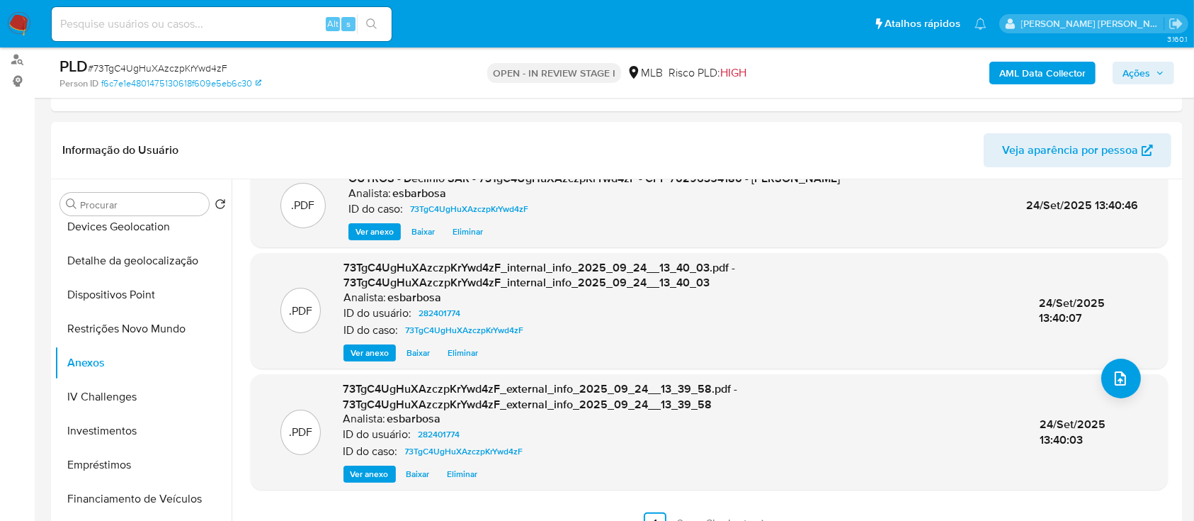
click at [1132, 78] on span "Ações" at bounding box center [1137, 73] width 28 height 23
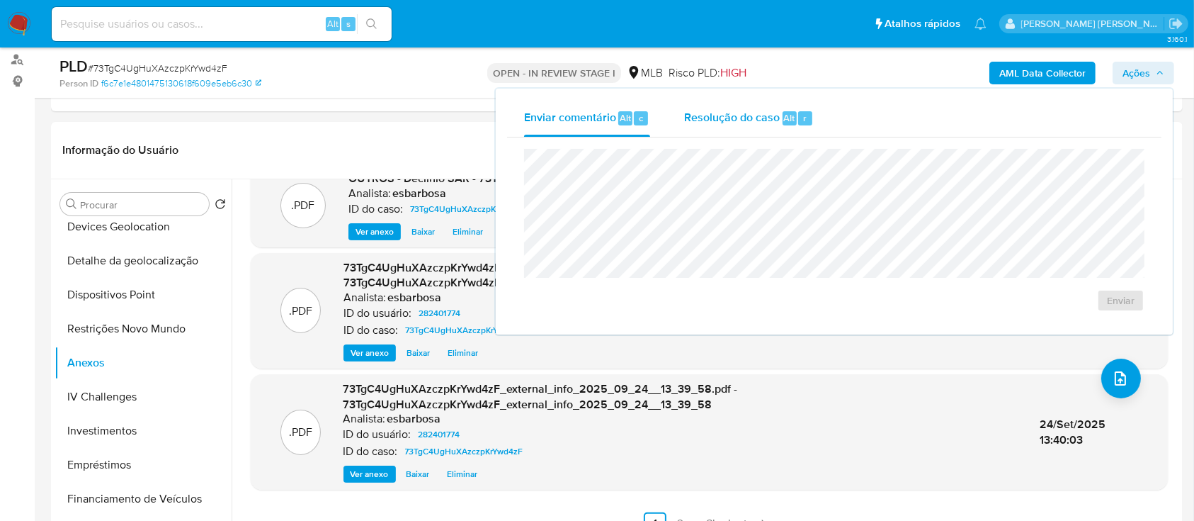
click at [732, 115] on span "Resolução do caso" at bounding box center [732, 117] width 96 height 16
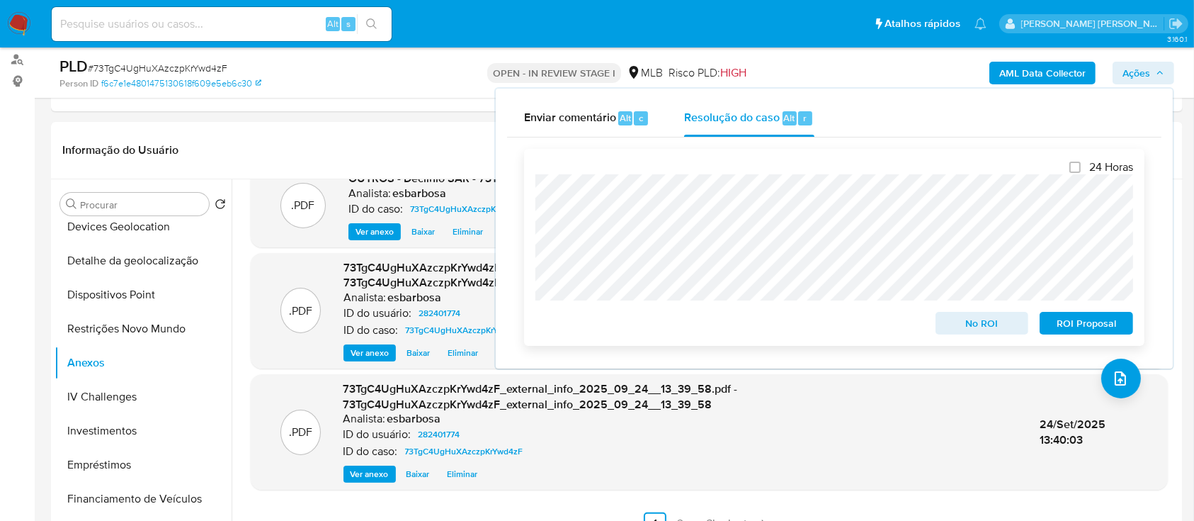
click at [969, 325] on span "No ROI" at bounding box center [983, 323] width 74 height 20
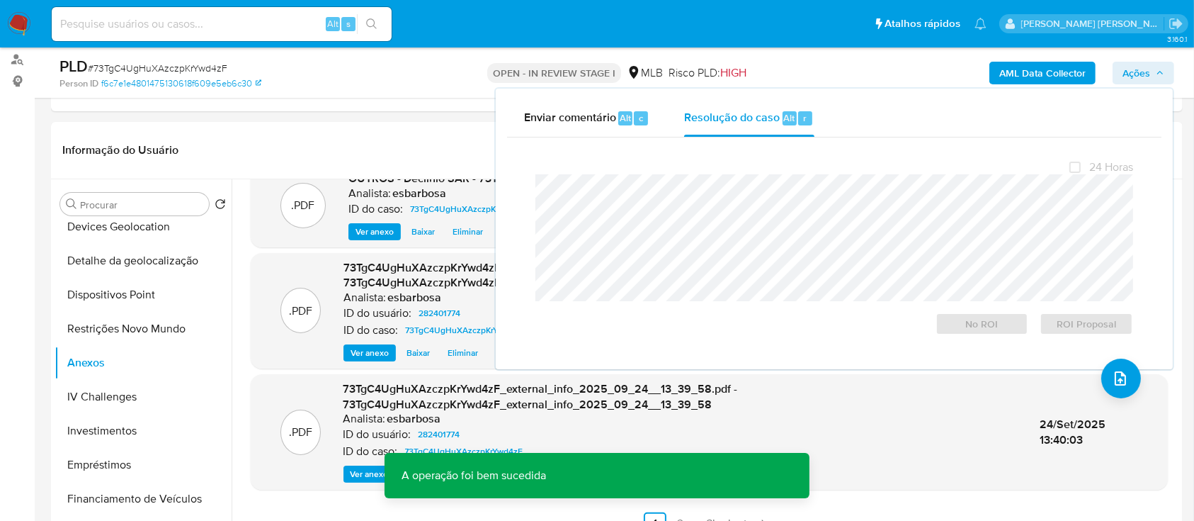
click at [186, 61] on span "# 73TgC4UgHuXAzczpKrYwd4zF" at bounding box center [158, 68] width 140 height 14
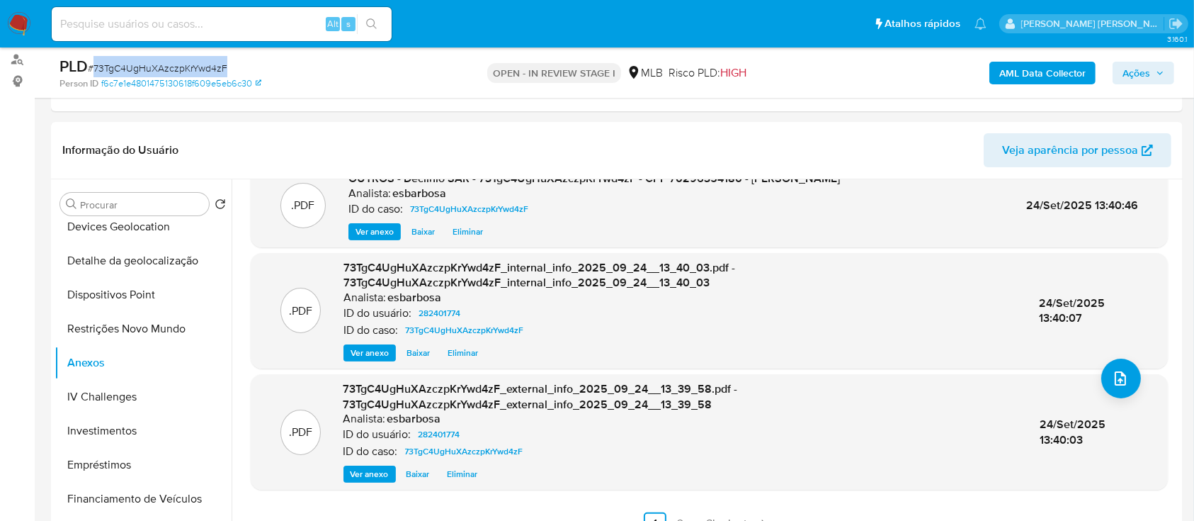
click at [186, 61] on span "# 73TgC4UgHuXAzczpKrYwd4zF" at bounding box center [158, 68] width 140 height 14
copy span "73TgC4UgHuXAzczpKrYwd4zF"
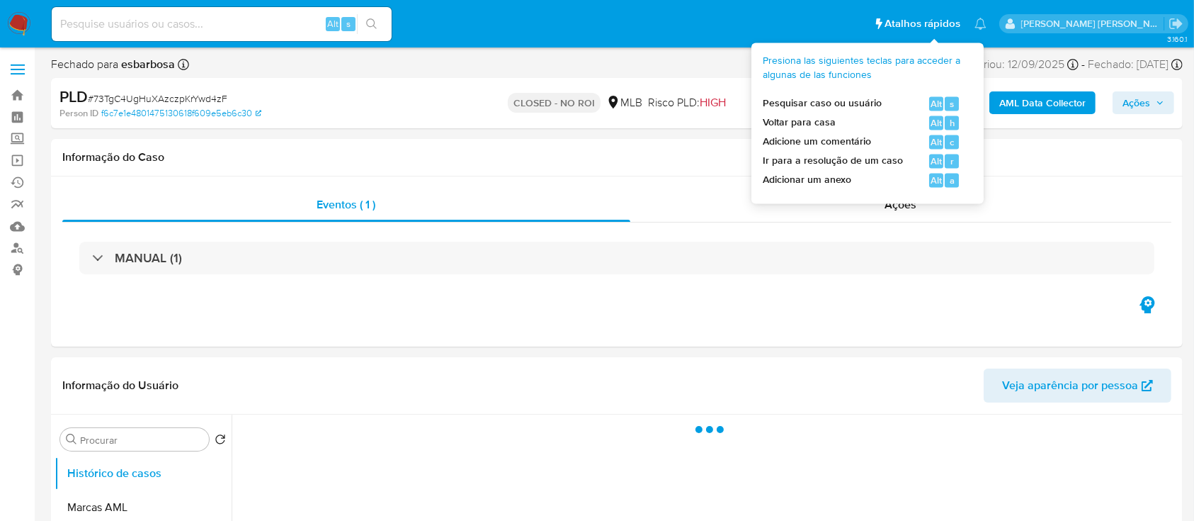
select select "10"
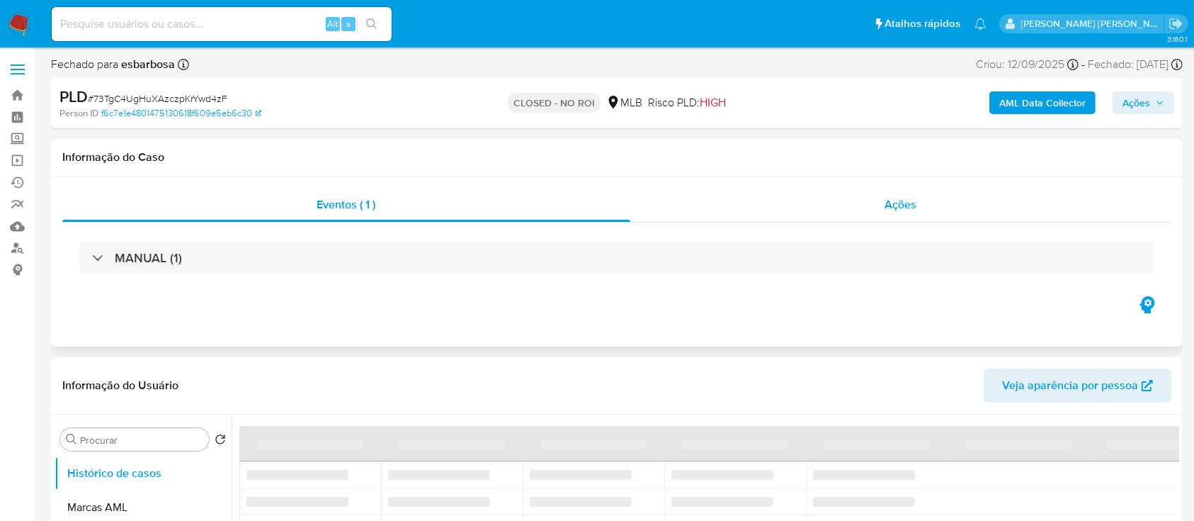
click at [778, 217] on div "Ações" at bounding box center [900, 205] width 541 height 34
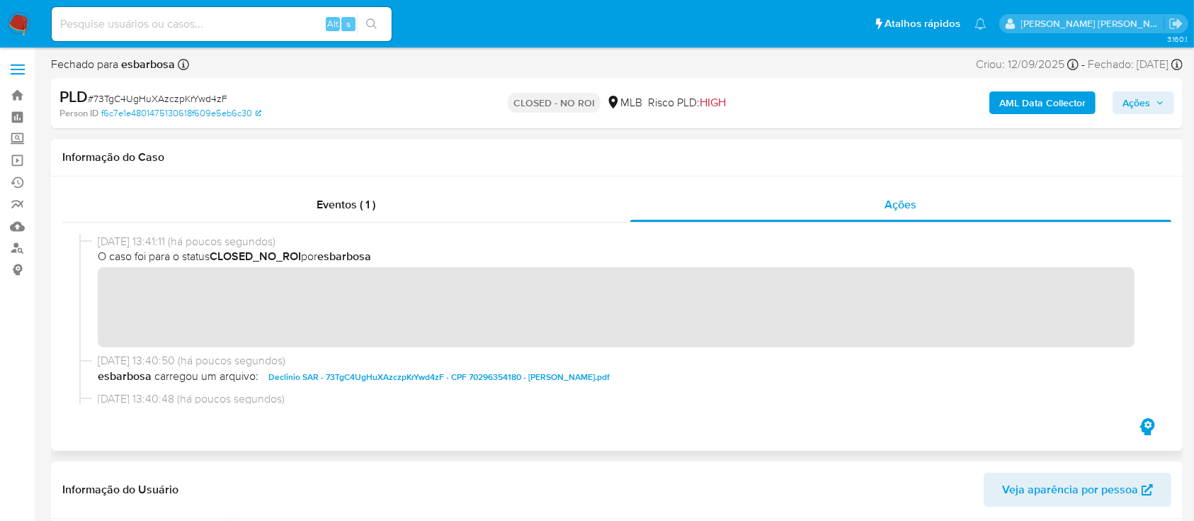
scroll to position [94, 0]
